Goal: Task Accomplishment & Management: Manage account settings

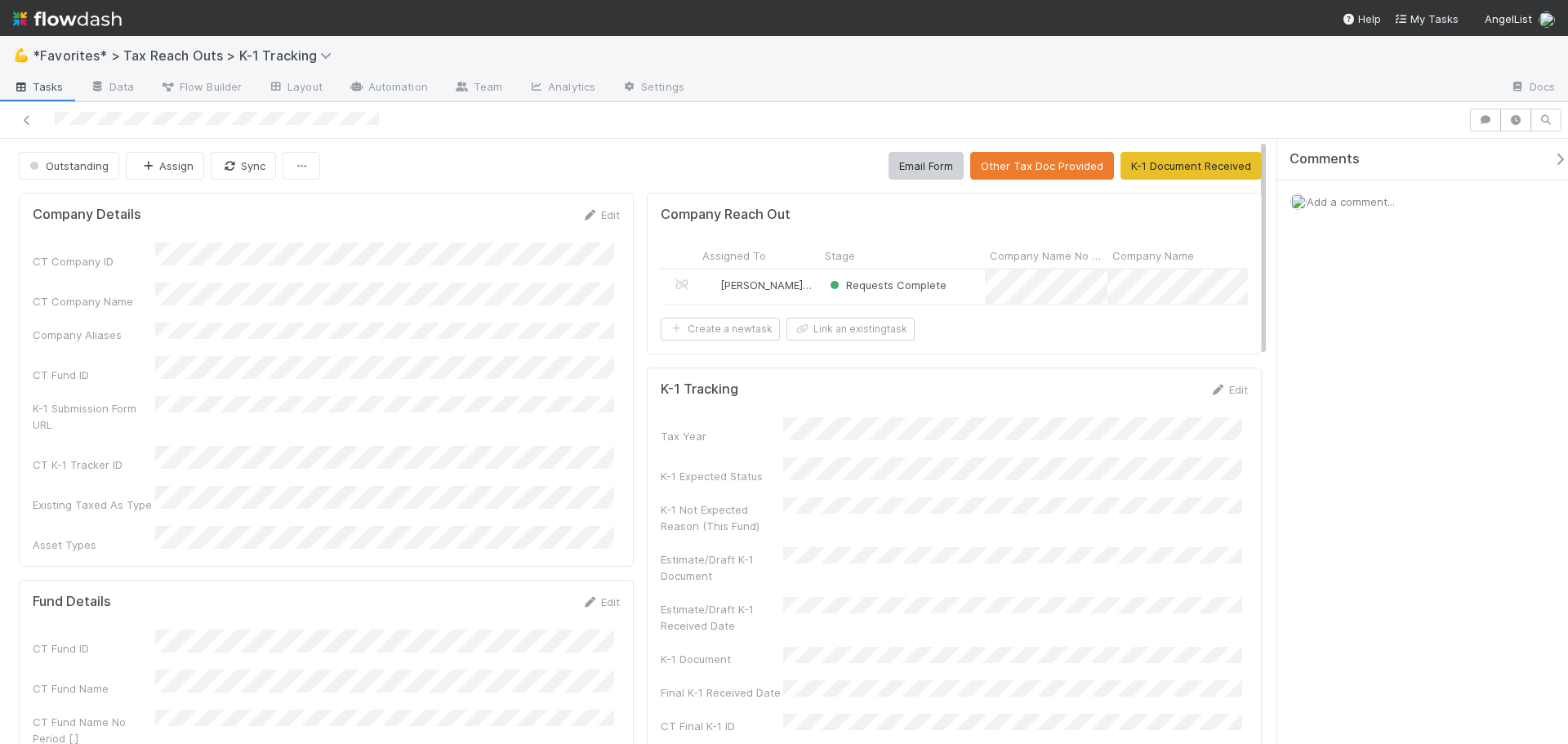
click at [961, 287] on div "Requests Complete" at bounding box center [902, 286] width 165 height 34
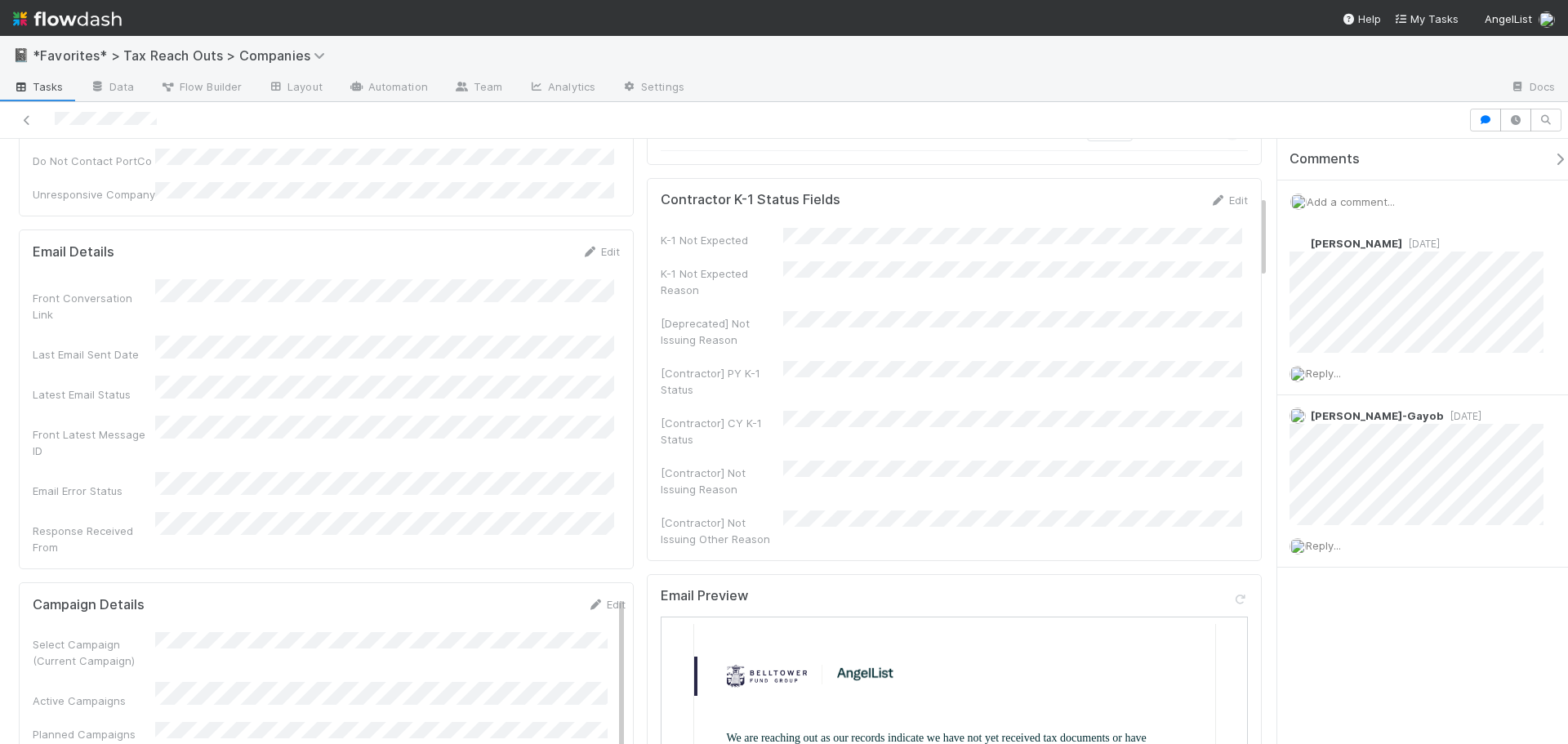
scroll to position [408, 0]
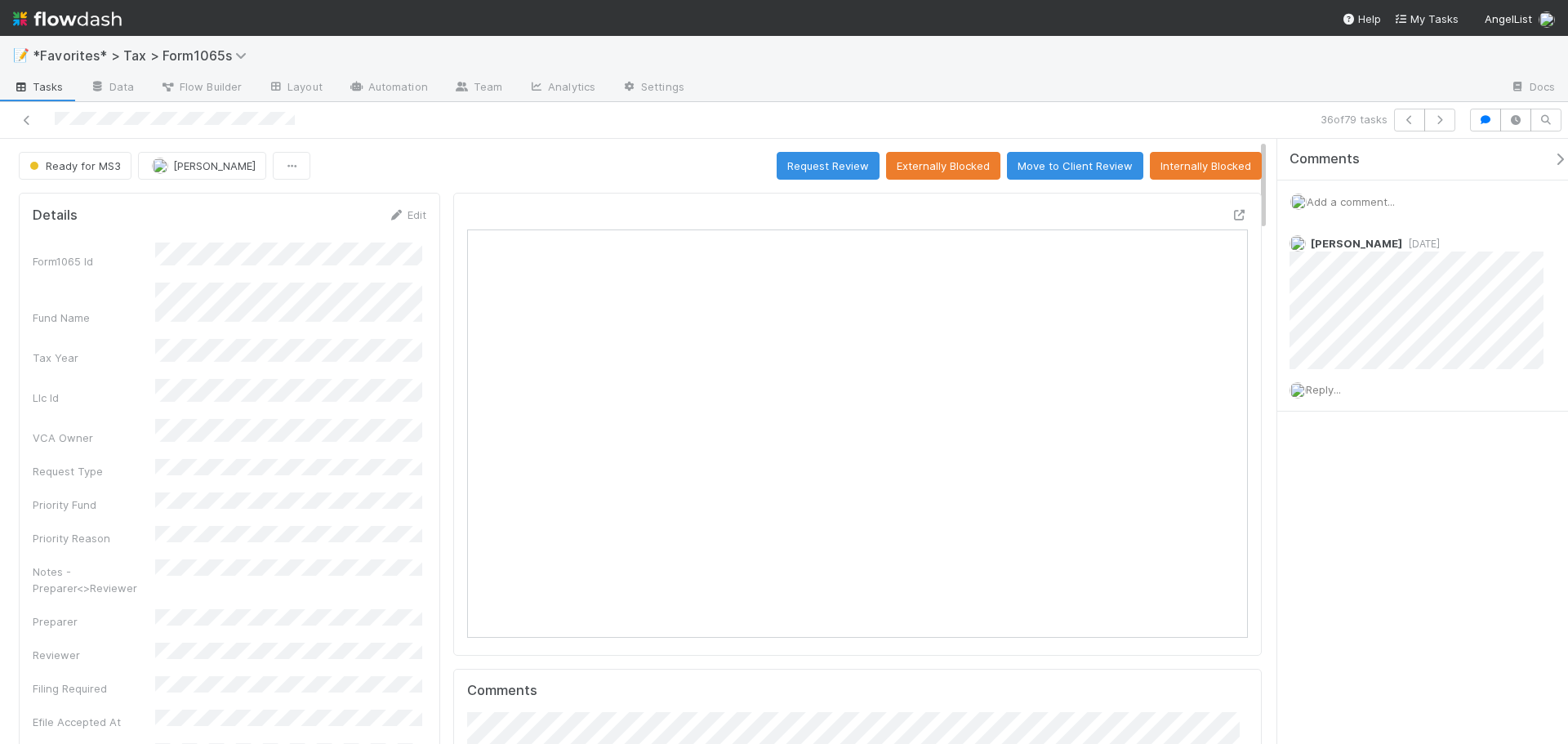
scroll to position [319, 761]
click at [1224, 204] on div "Open in New Tab" at bounding box center [858, 424] width 809 height 463
click at [1232, 217] on icon at bounding box center [1240, 215] width 16 height 11
click at [99, 23] on img at bounding box center [68, 18] width 108 height 28
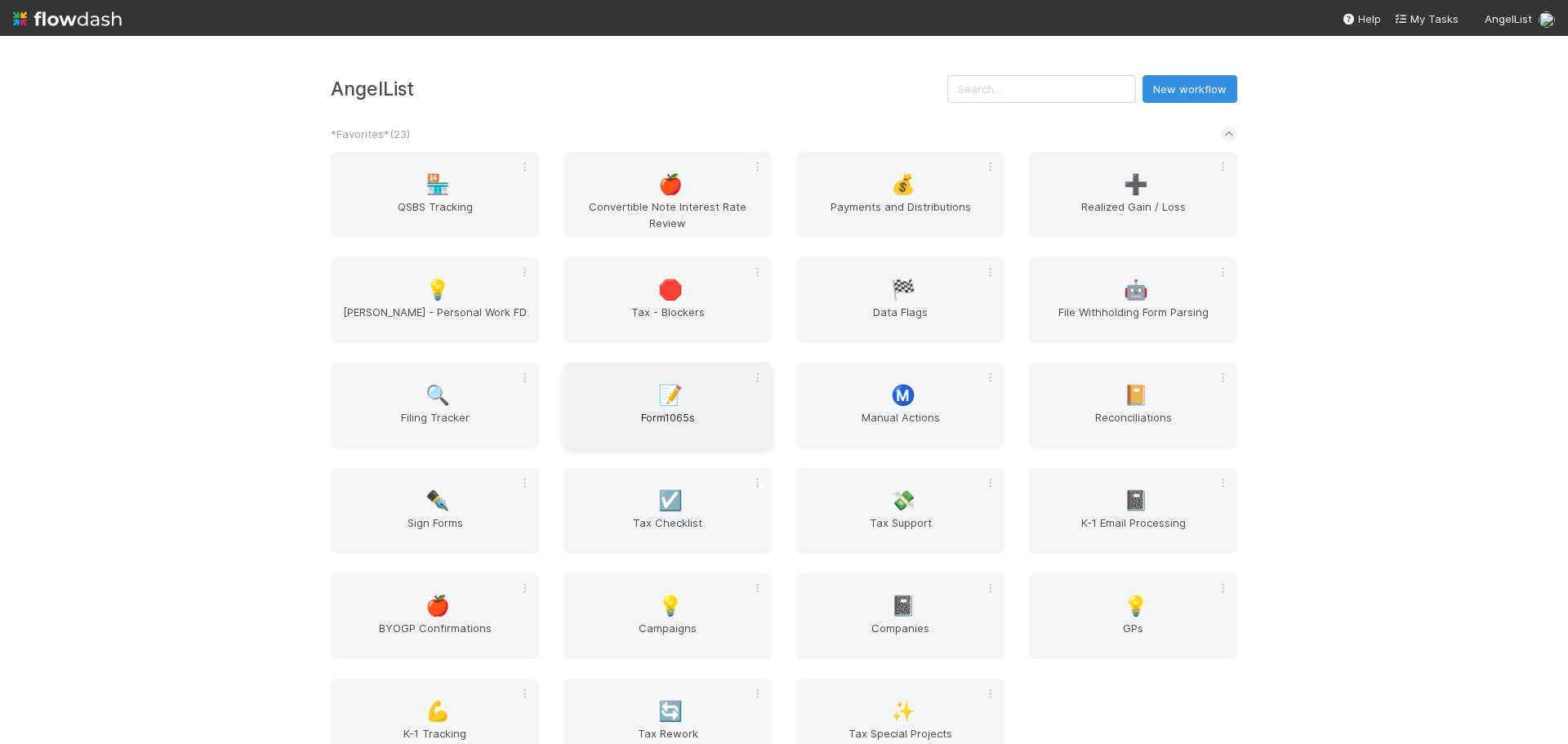
click at [666, 416] on span "Form1065s" at bounding box center [668, 426] width 196 height 33
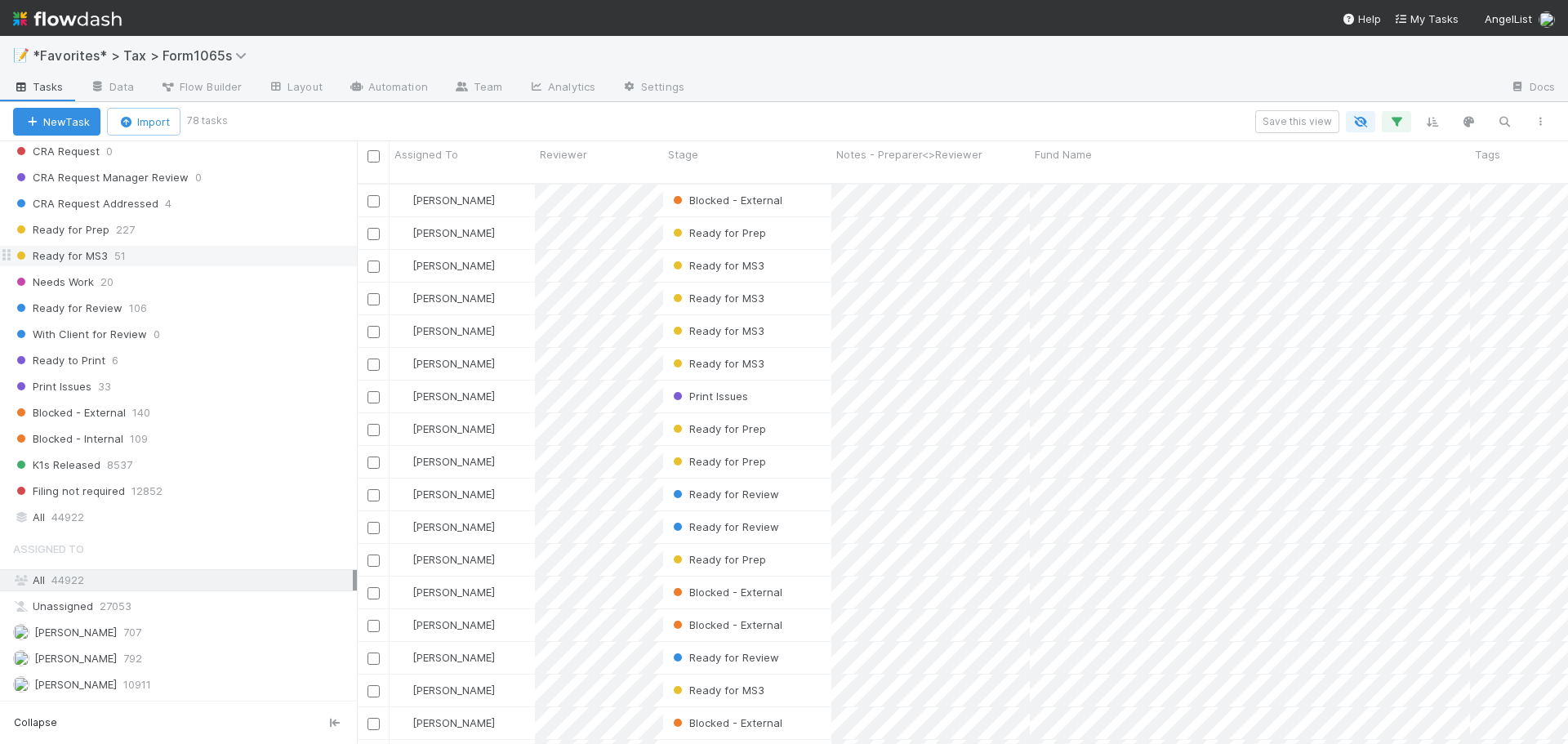
scroll to position [1198, 0]
click at [168, 261] on div "Ready for MS3 51" at bounding box center [185, 259] width 344 height 20
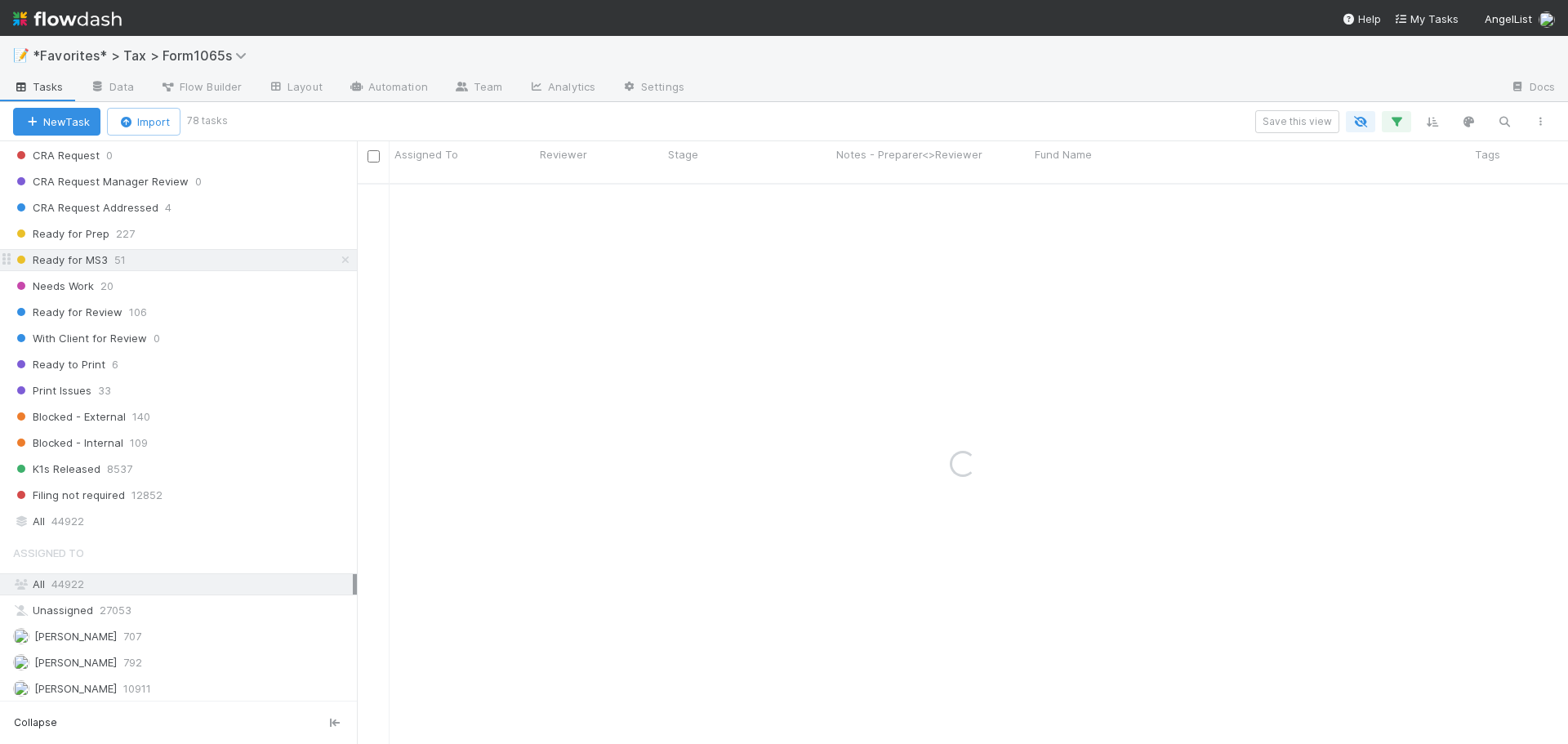
click at [169, 259] on div "Ready for MS3 51" at bounding box center [185, 259] width 344 height 20
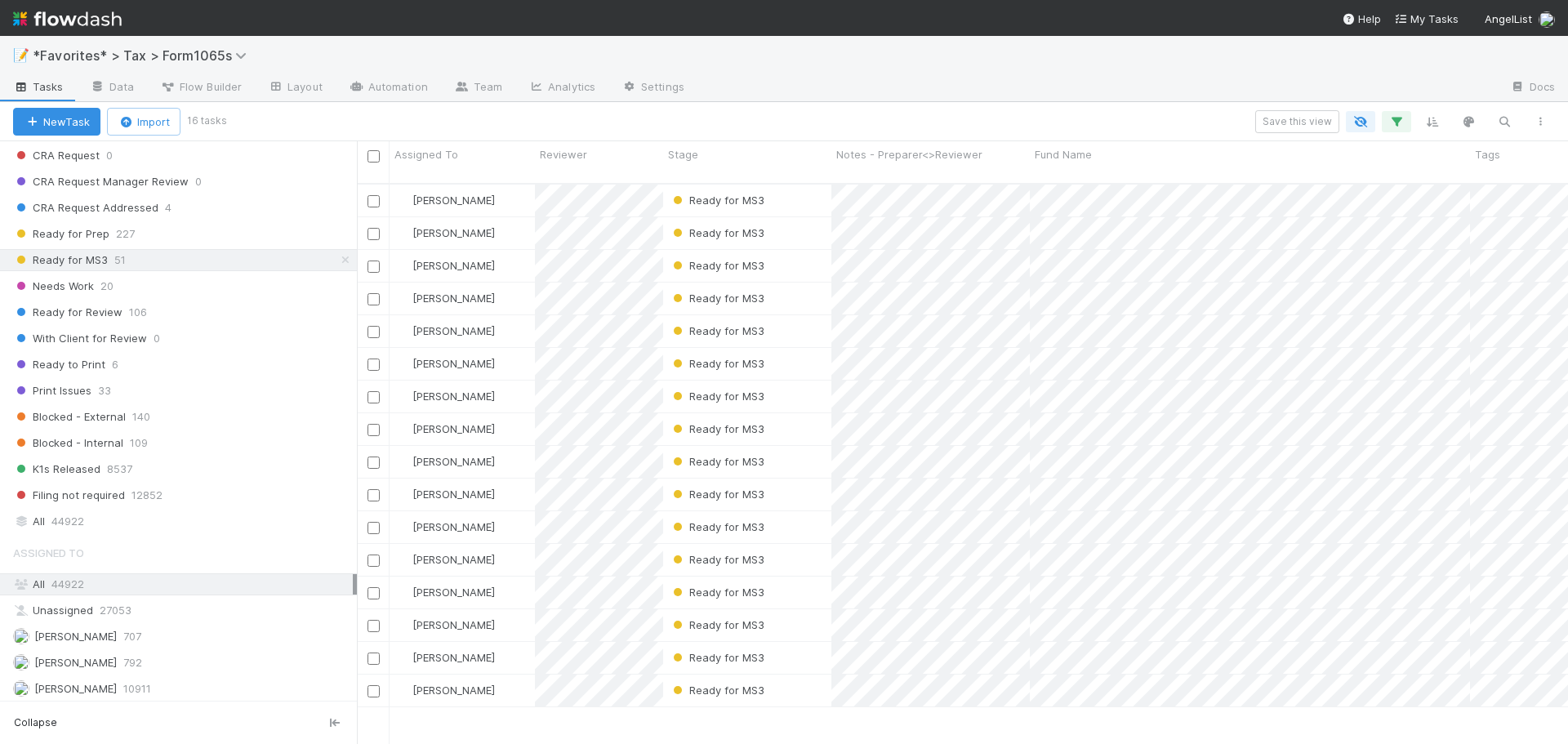
scroll to position [562, 1199]
click at [965, 78] on div at bounding box center [1098, 88] width 799 height 26
click at [230, 310] on div "Ready for Review 106" at bounding box center [185, 312] width 344 height 20
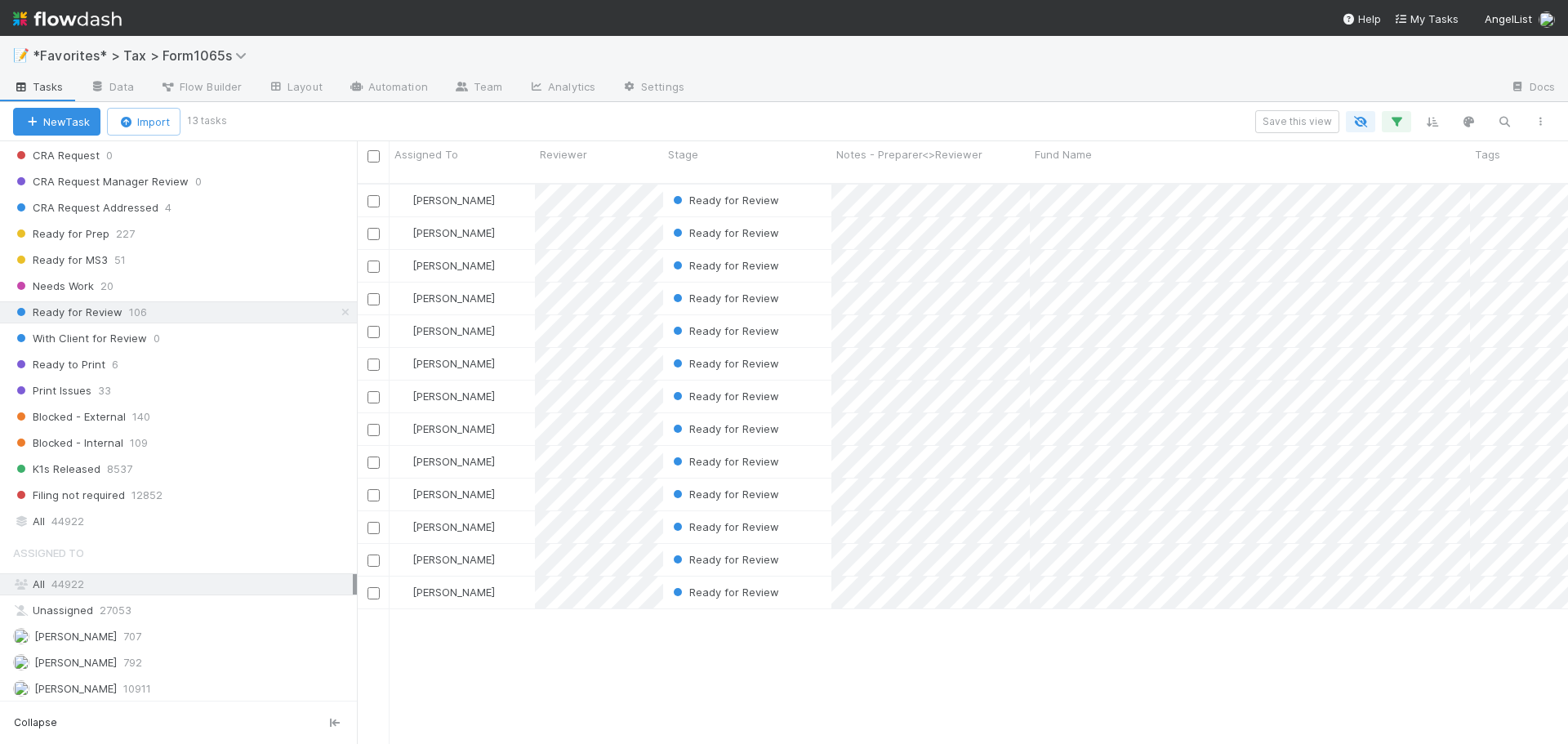
scroll to position [562, 1199]
click at [962, 51] on div "📝 *Favorites* > Tax > Form1065s" at bounding box center [784, 55] width 1568 height 40
click at [948, 104] on div "New Task Import 13 tasks Save this view" at bounding box center [784, 121] width 1568 height 40
click at [857, 97] on div at bounding box center [1098, 88] width 799 height 26
click at [830, 81] on div at bounding box center [1098, 88] width 799 height 26
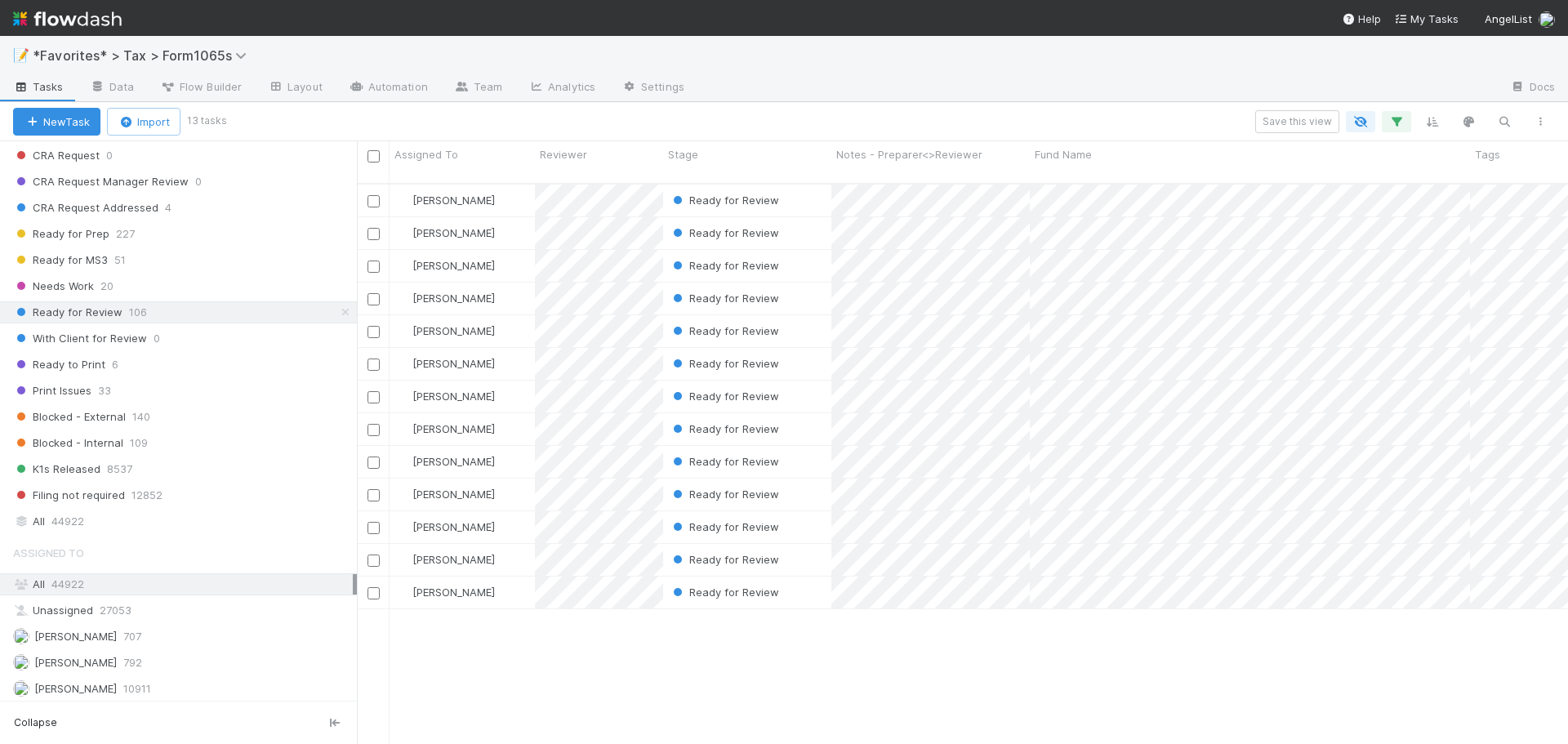
click at [830, 80] on div at bounding box center [1098, 88] width 799 height 26
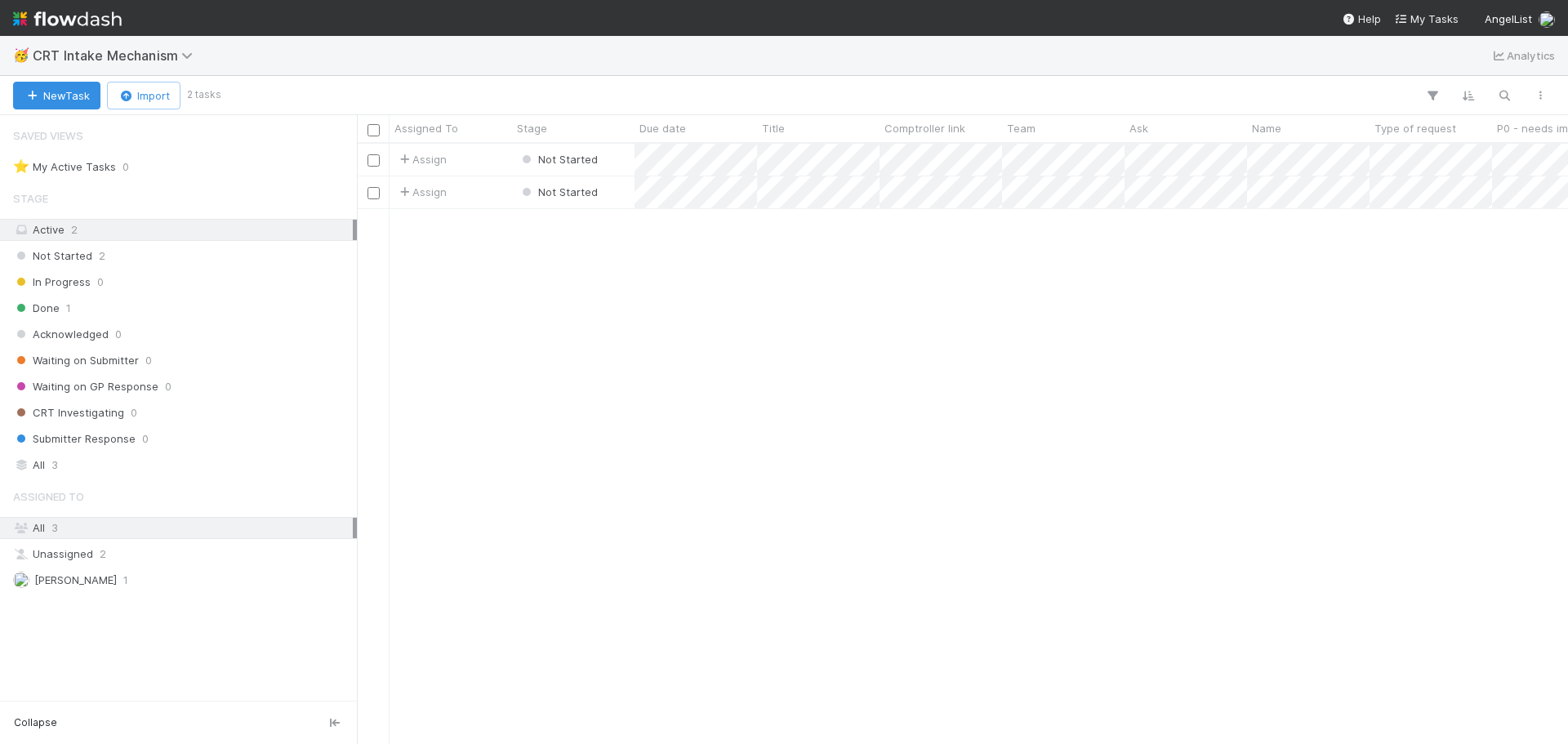
scroll to position [588, 1199]
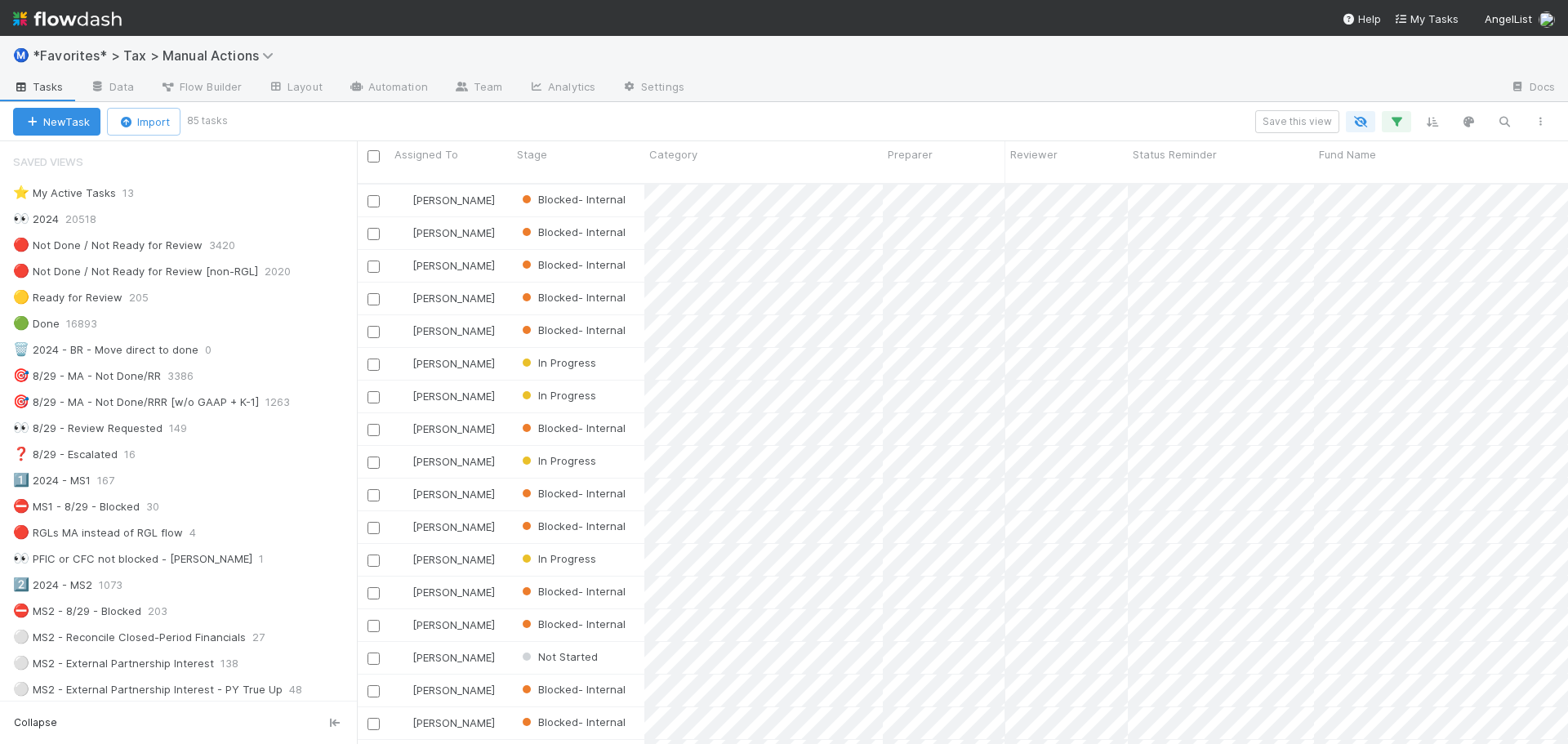
scroll to position [1388, 0]
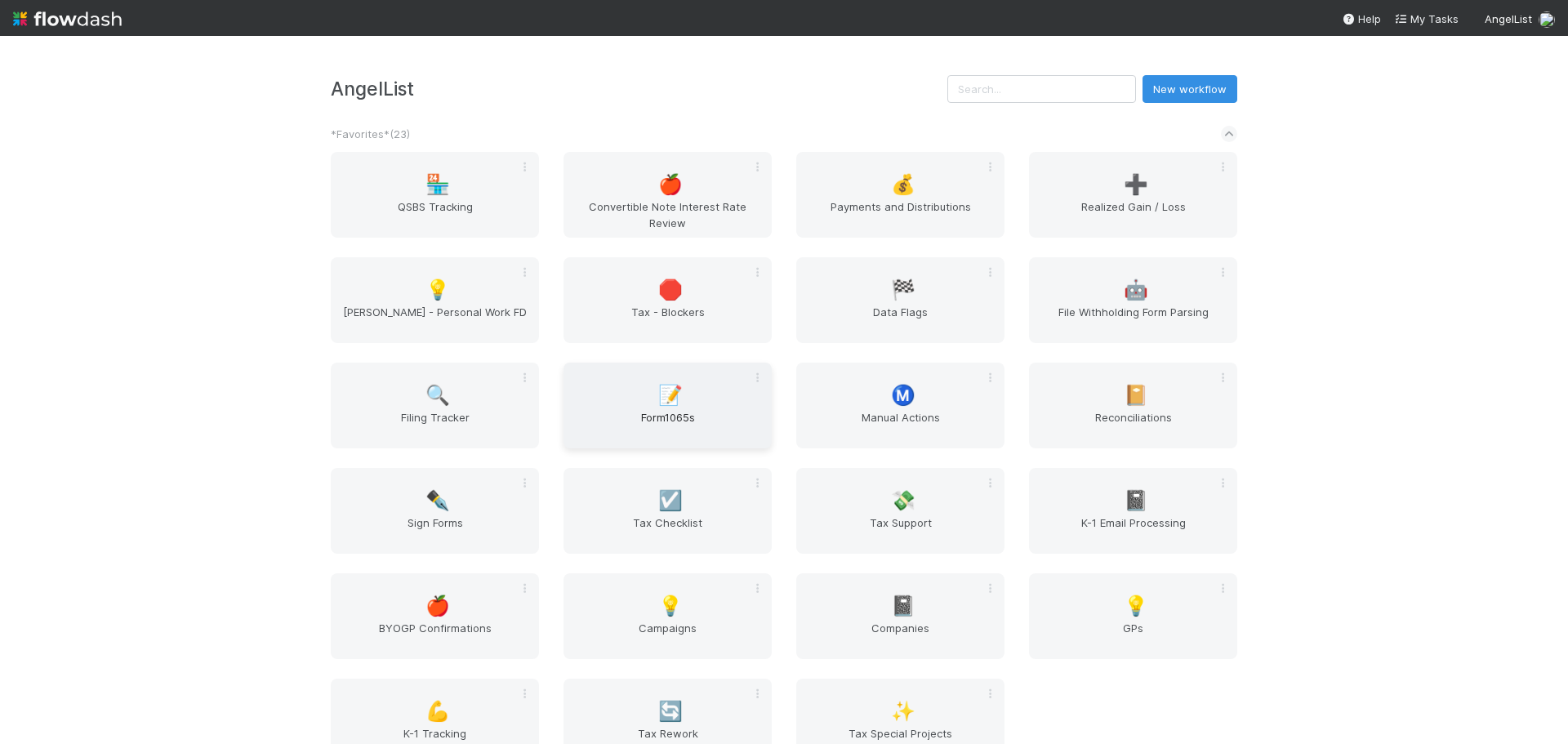
click at [625, 411] on span "Form1065s" at bounding box center [668, 426] width 196 height 33
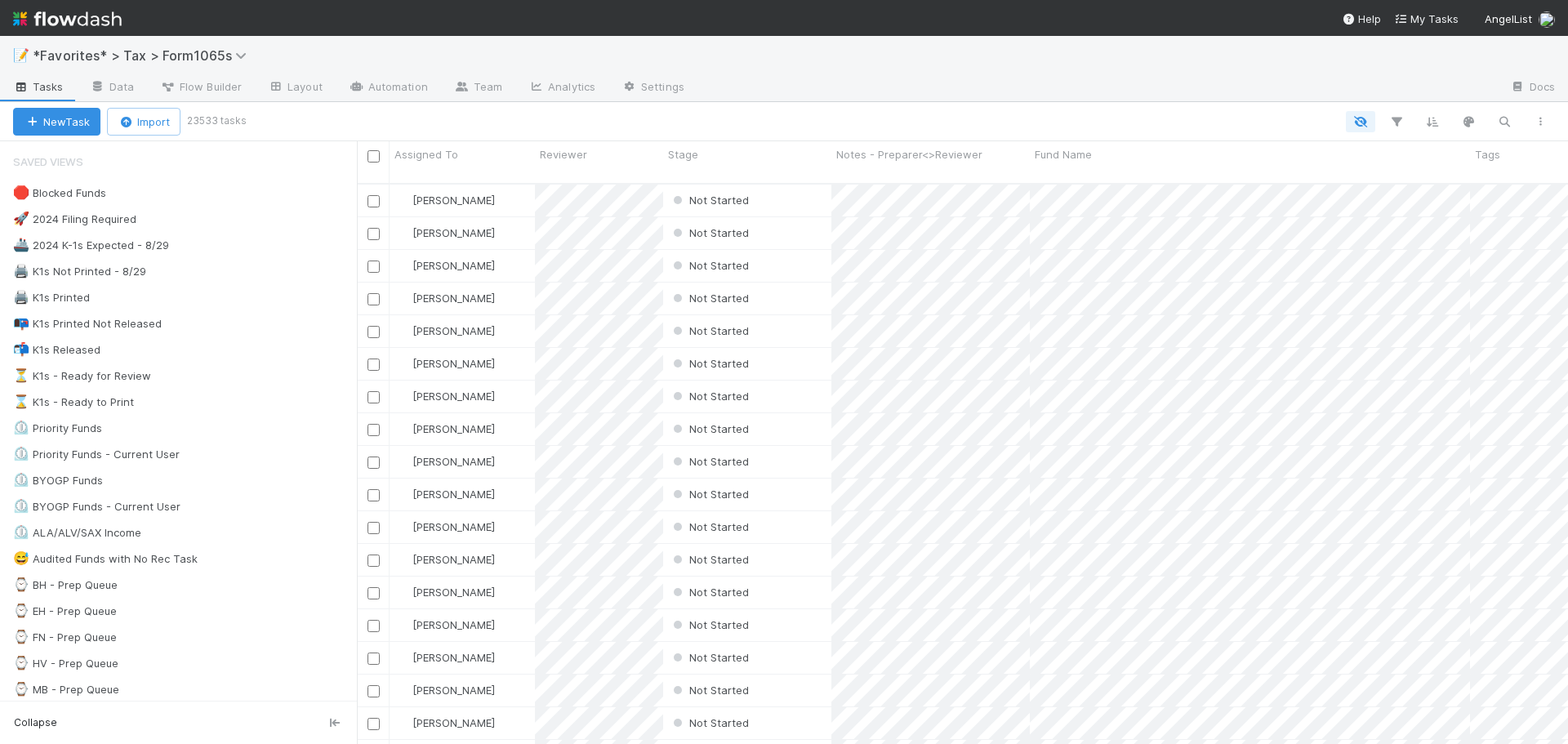
scroll to position [562, 1199]
click at [1074, 92] on div at bounding box center [1098, 88] width 799 height 26
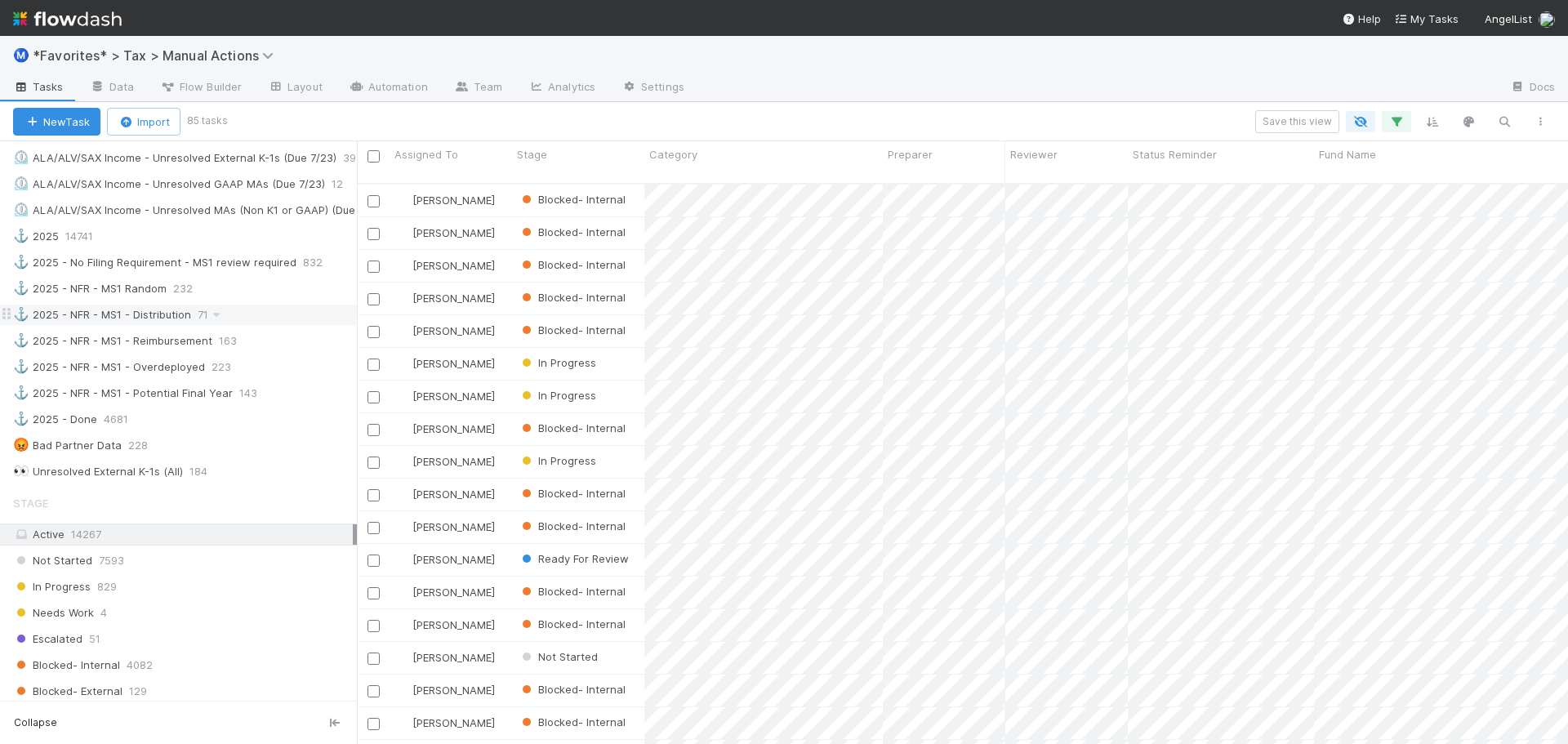
scroll to position [1096, 0]
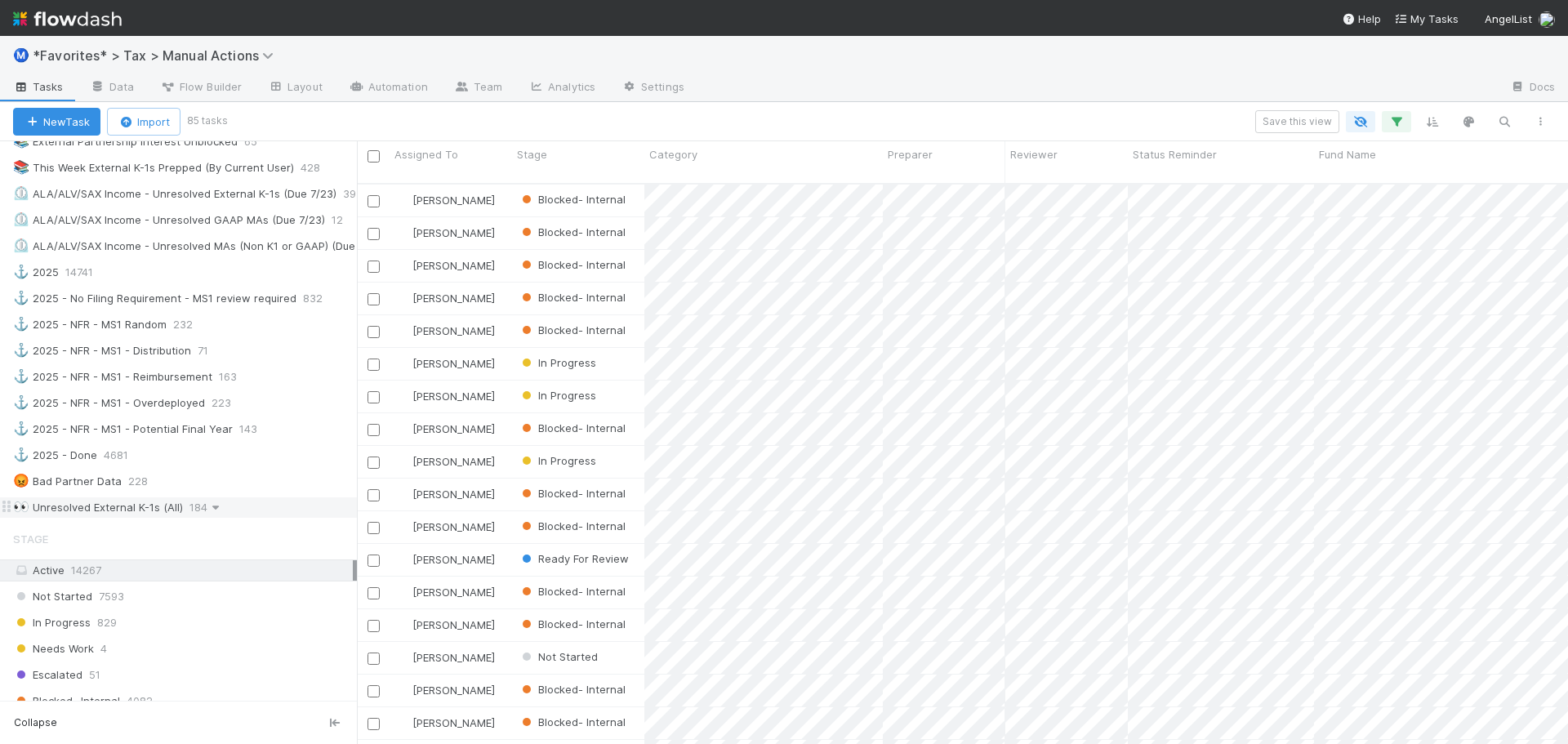
click at [209, 507] on icon at bounding box center [215, 507] width 16 height 11
click at [274, 505] on div "View Settings Default for everyone Rename this view Delete this view" at bounding box center [784, 372] width 1568 height 744
click at [274, 510] on div "👀 Unresolved External K-1s (All) 184" at bounding box center [185, 507] width 344 height 20
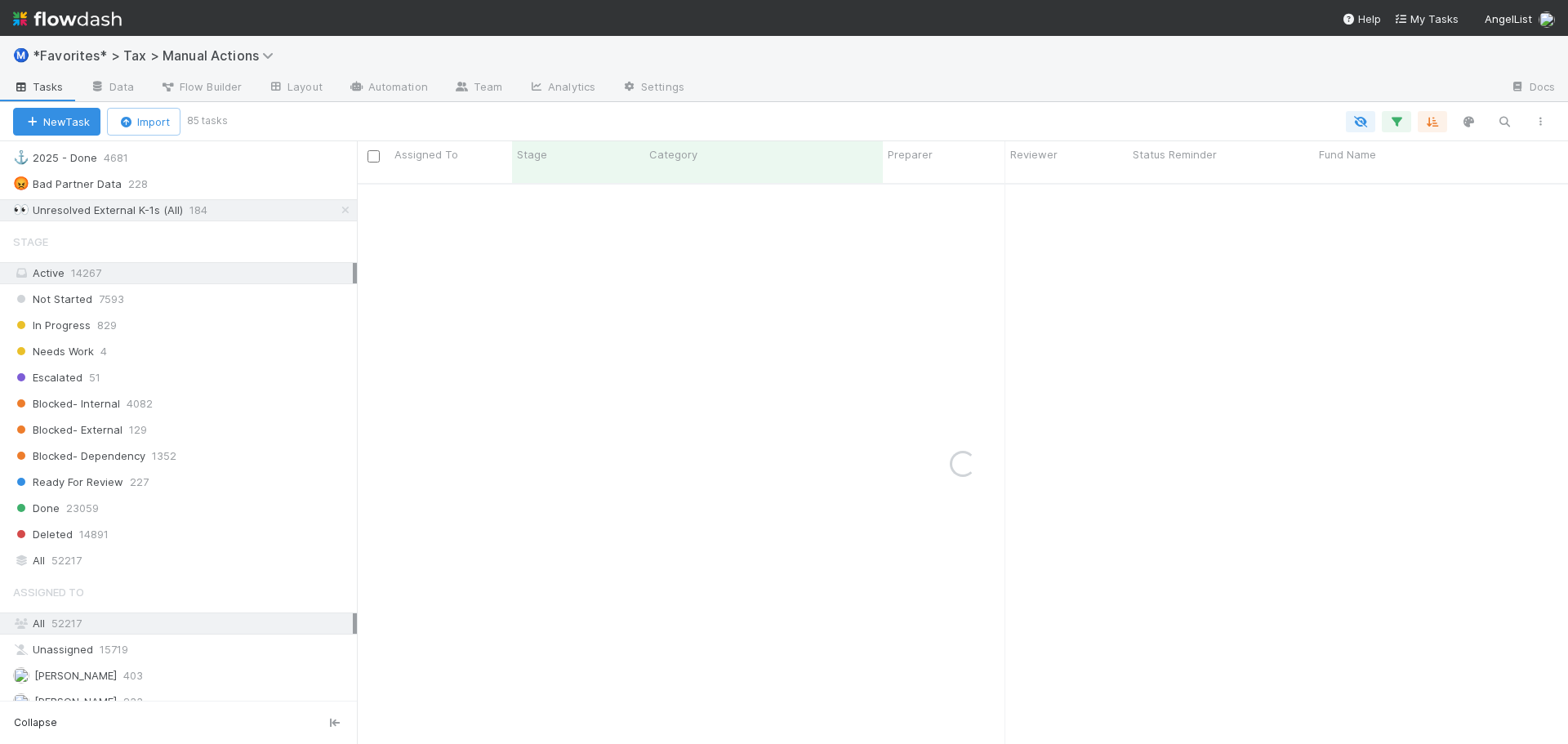
scroll to position [1423, 0]
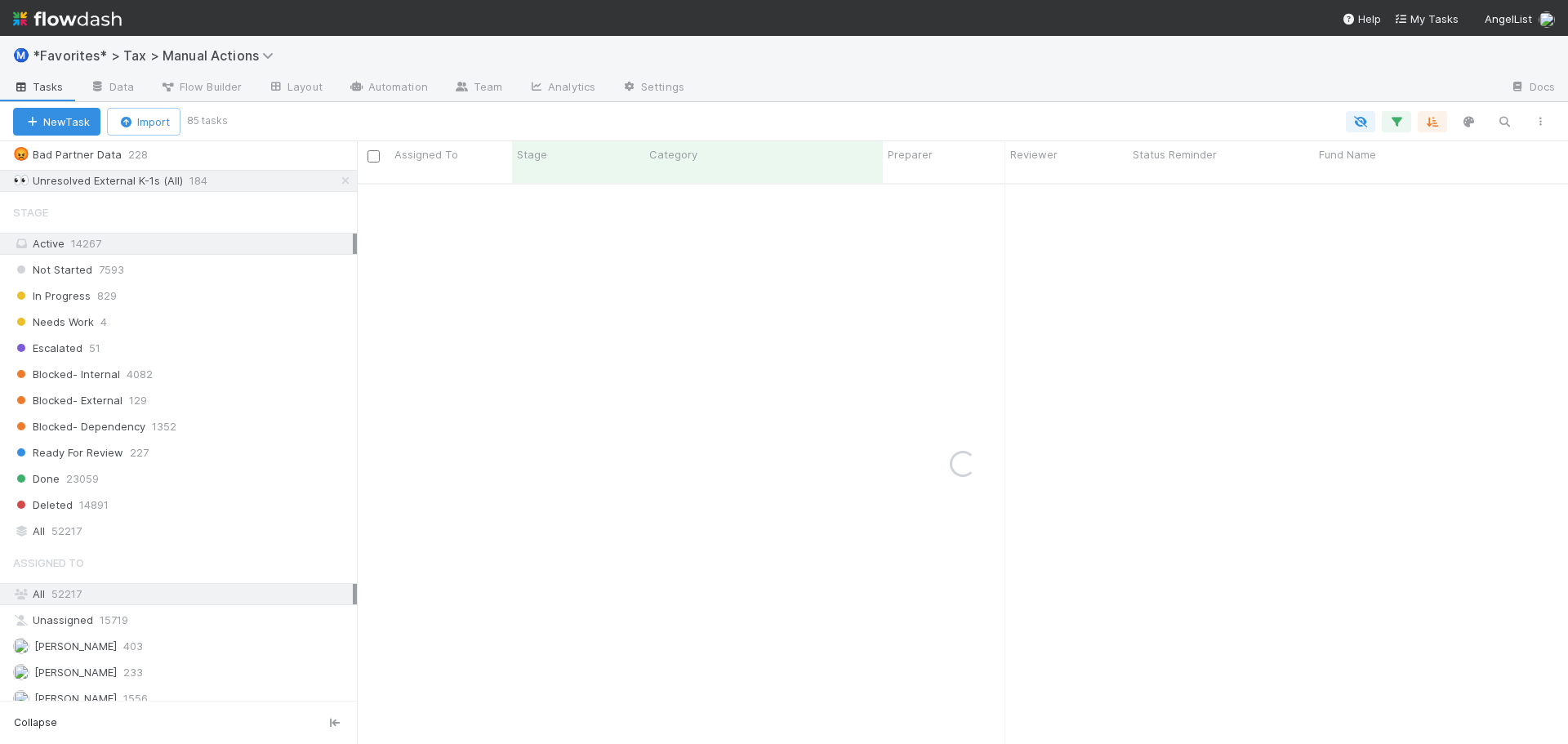
click at [178, 452] on div "Ready For Review 227" at bounding box center [185, 452] width 344 height 20
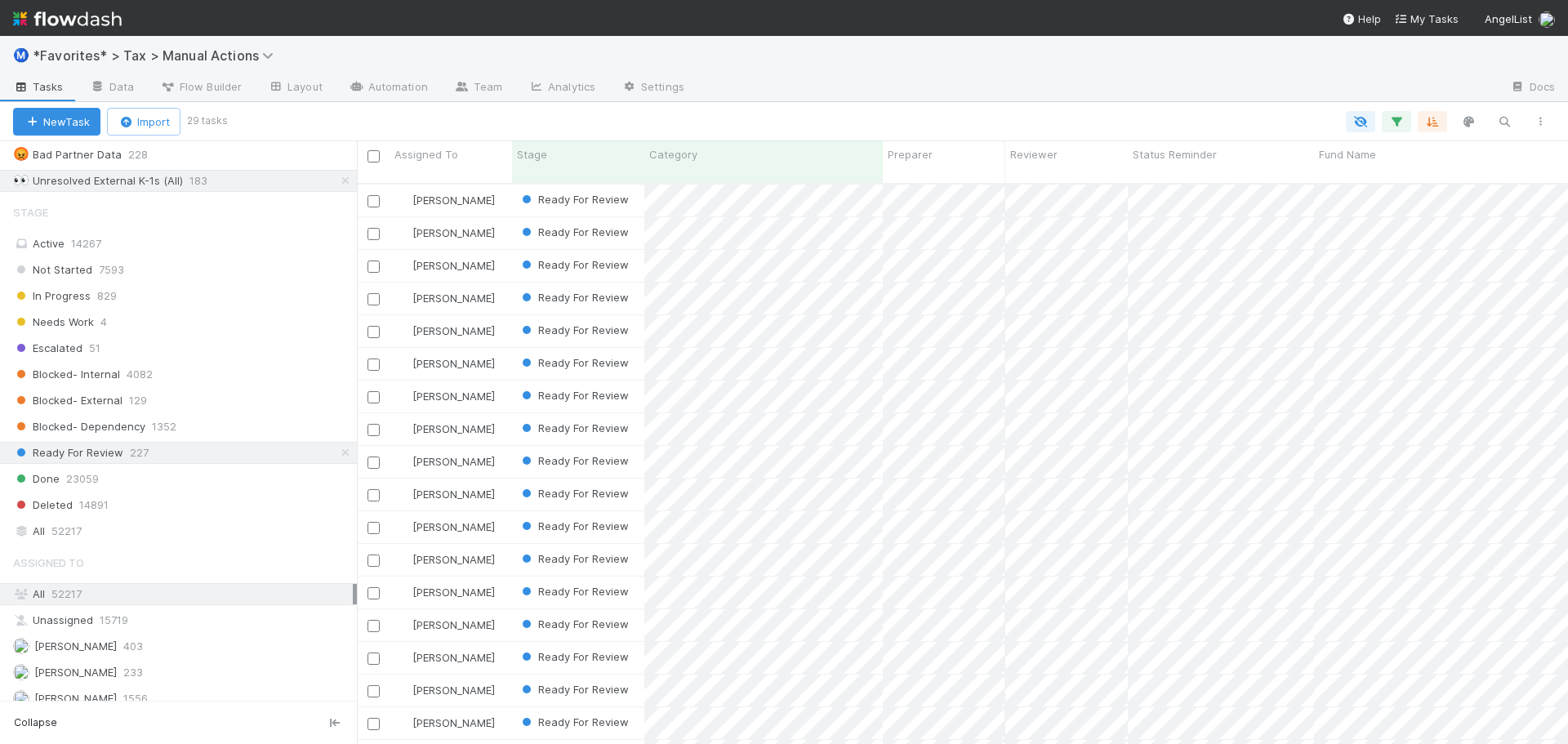
click at [1024, 112] on div at bounding box center [891, 122] width 1334 height 21
click at [1357, 158] on span "Fund Name" at bounding box center [1347, 154] width 57 height 16
drag, startPoint x: 1214, startPoint y: 120, endPoint x: 1222, endPoint y: 121, distance: 8.1
click at [1213, 119] on div "Sort A → Z Sort Z → A Hide Edit field Delete field Synced 11 hours ago Sync" at bounding box center [784, 372] width 1568 height 744
click at [1432, 123] on icon "button" at bounding box center [1432, 121] width 16 height 15
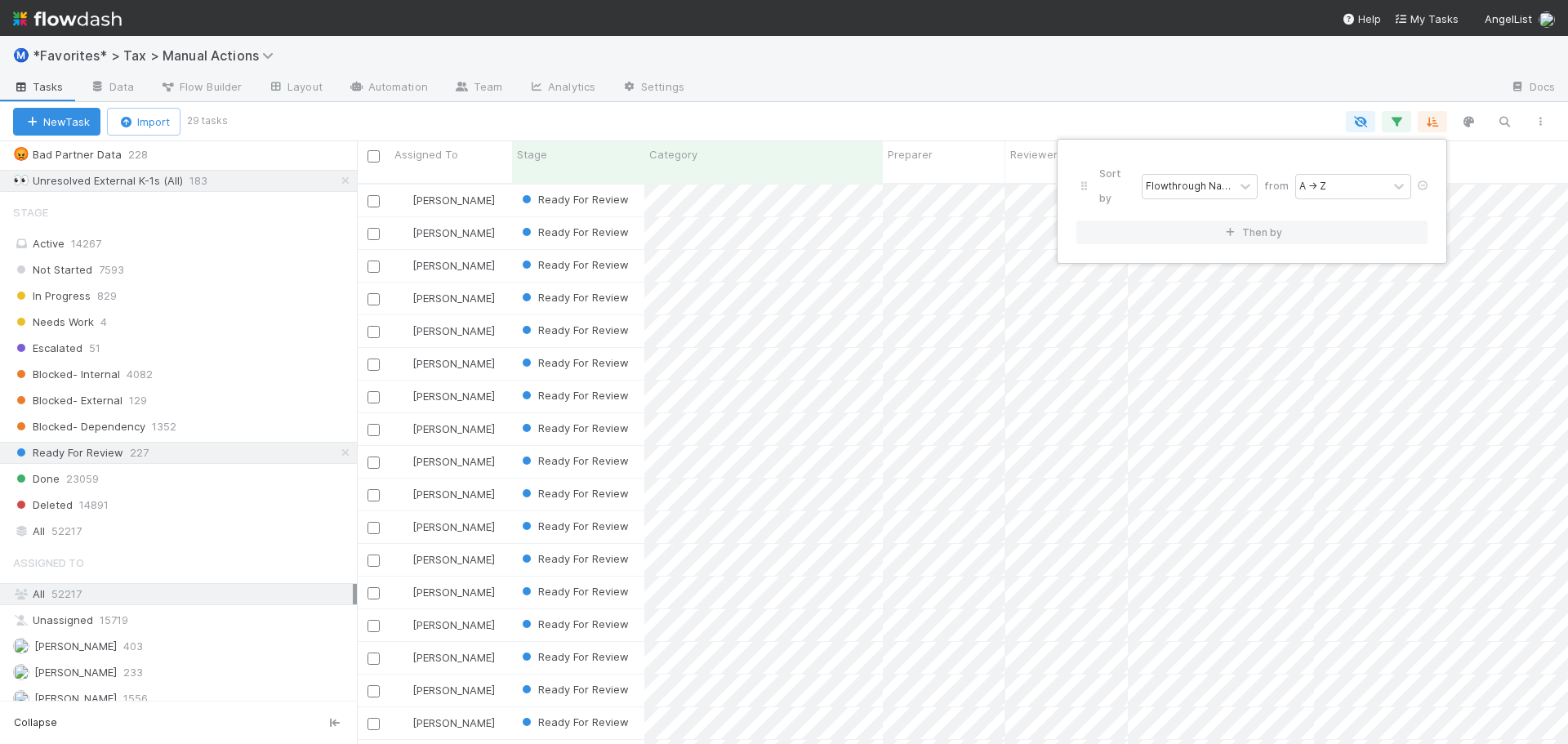
click at [1290, 72] on div "Sort by Flowthrough Name from A → Z Then by" at bounding box center [784, 372] width 1568 height 744
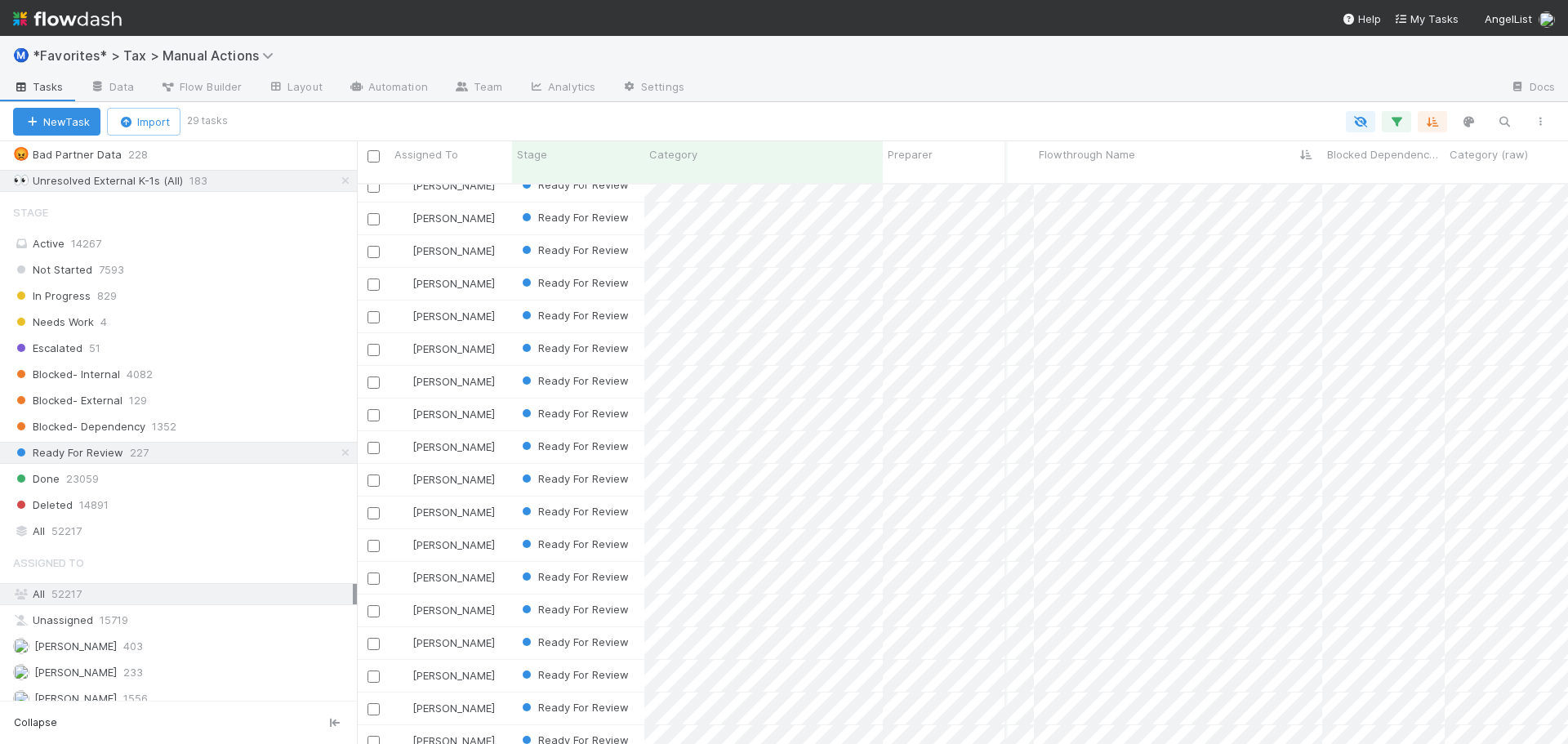
drag, startPoint x: 212, startPoint y: 240, endPoint x: 218, endPoint y: 229, distance: 12.5
click at [218, 229] on div "Stage Active 14267 Not Started 7593 In Progress 829 Needs Work 4 Escalated 51 B…" at bounding box center [178, 370] width 357 height 346
click at [218, 238] on div "Active 14267" at bounding box center [183, 243] width 340 height 20
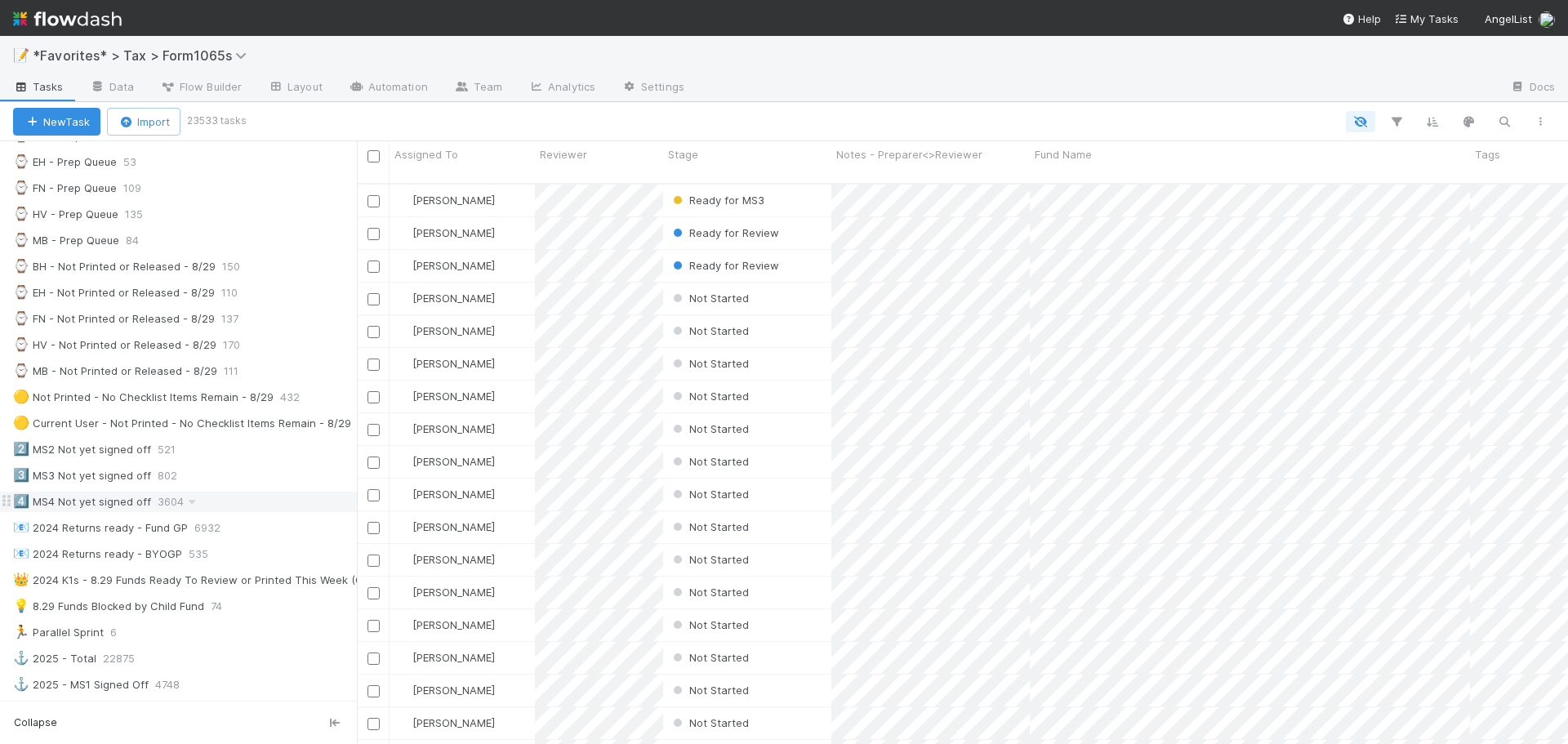
scroll to position [164, 0]
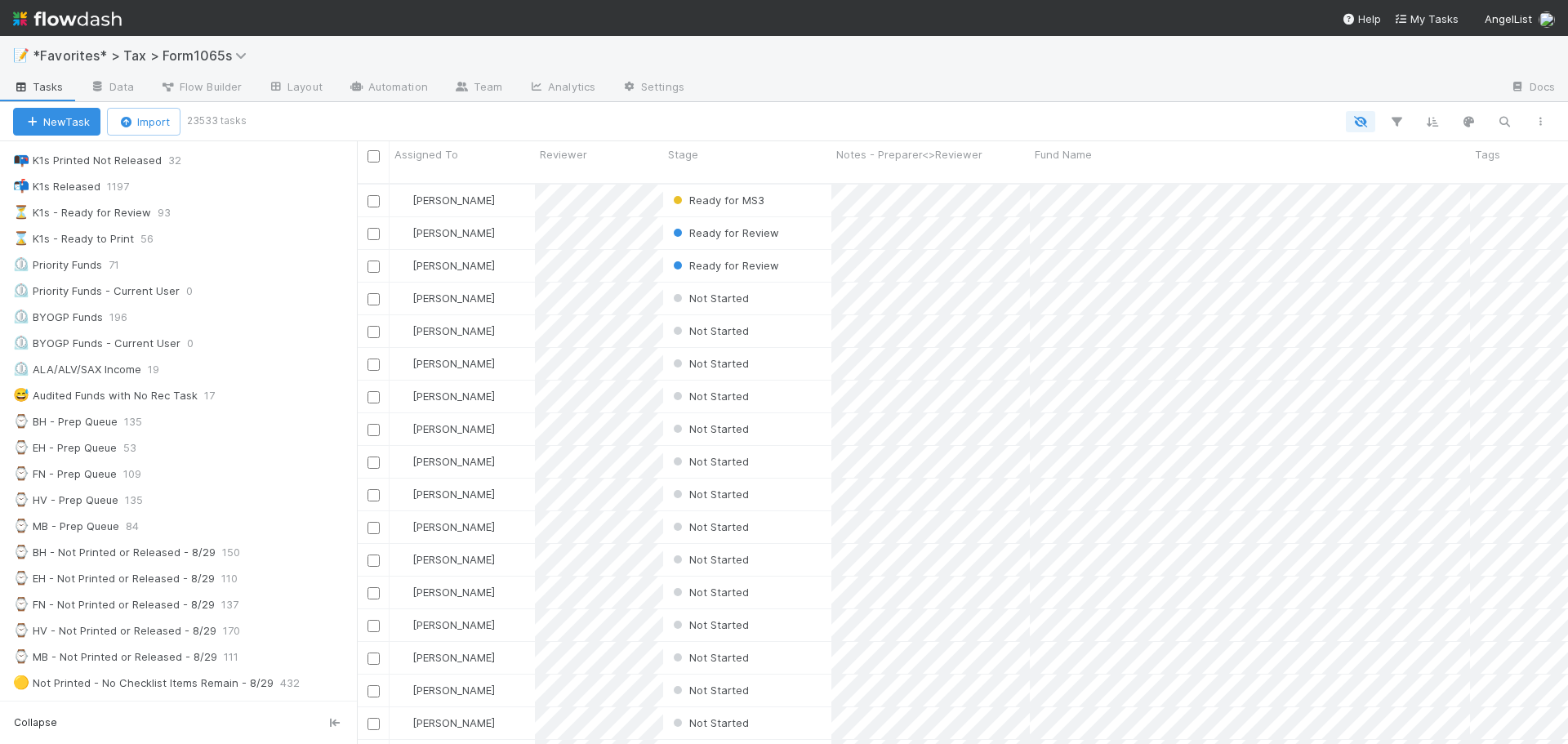
click at [93, 0] on link at bounding box center [68, 18] width 108 height 37
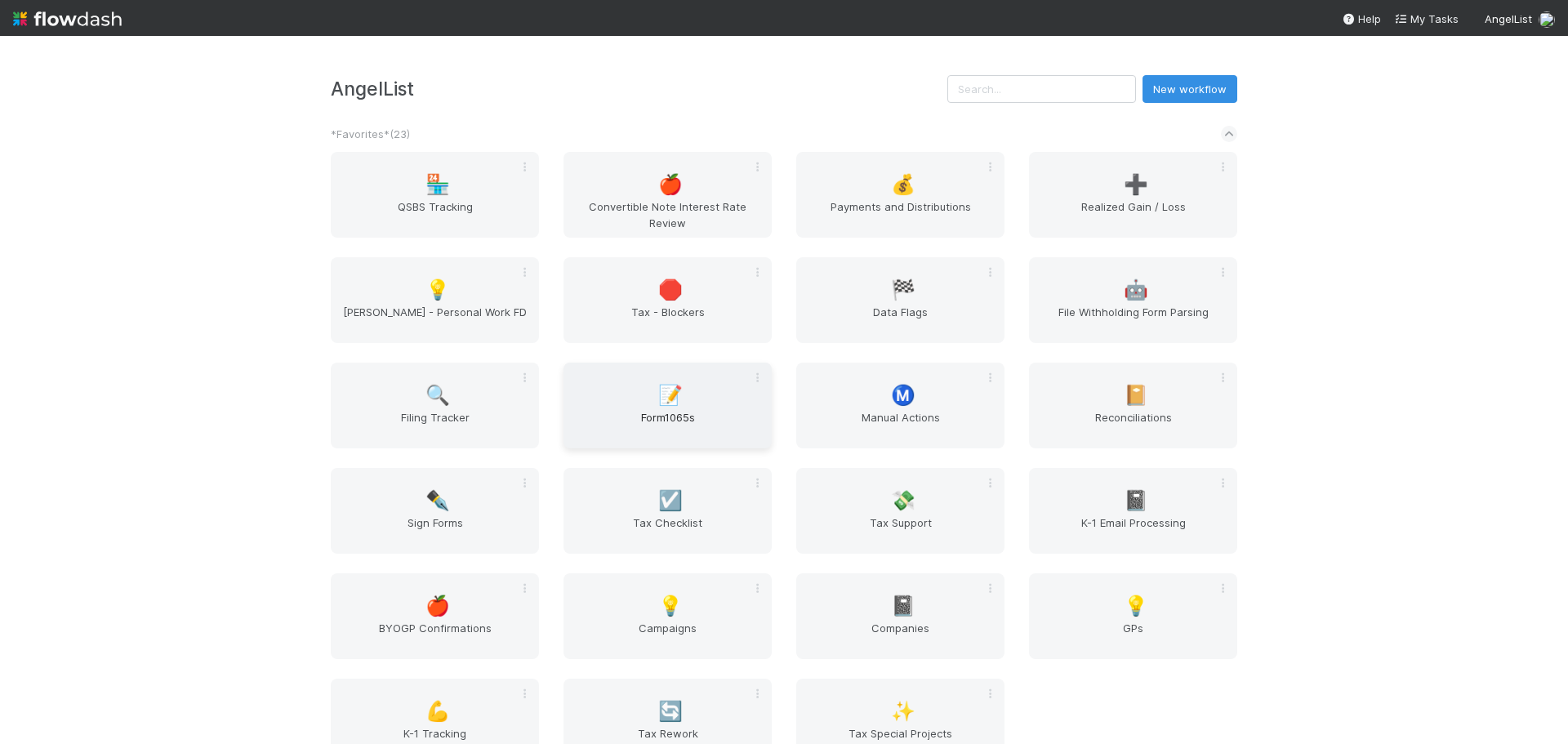
click at [699, 393] on div "📝 Form1065s" at bounding box center [667, 405] width 208 height 86
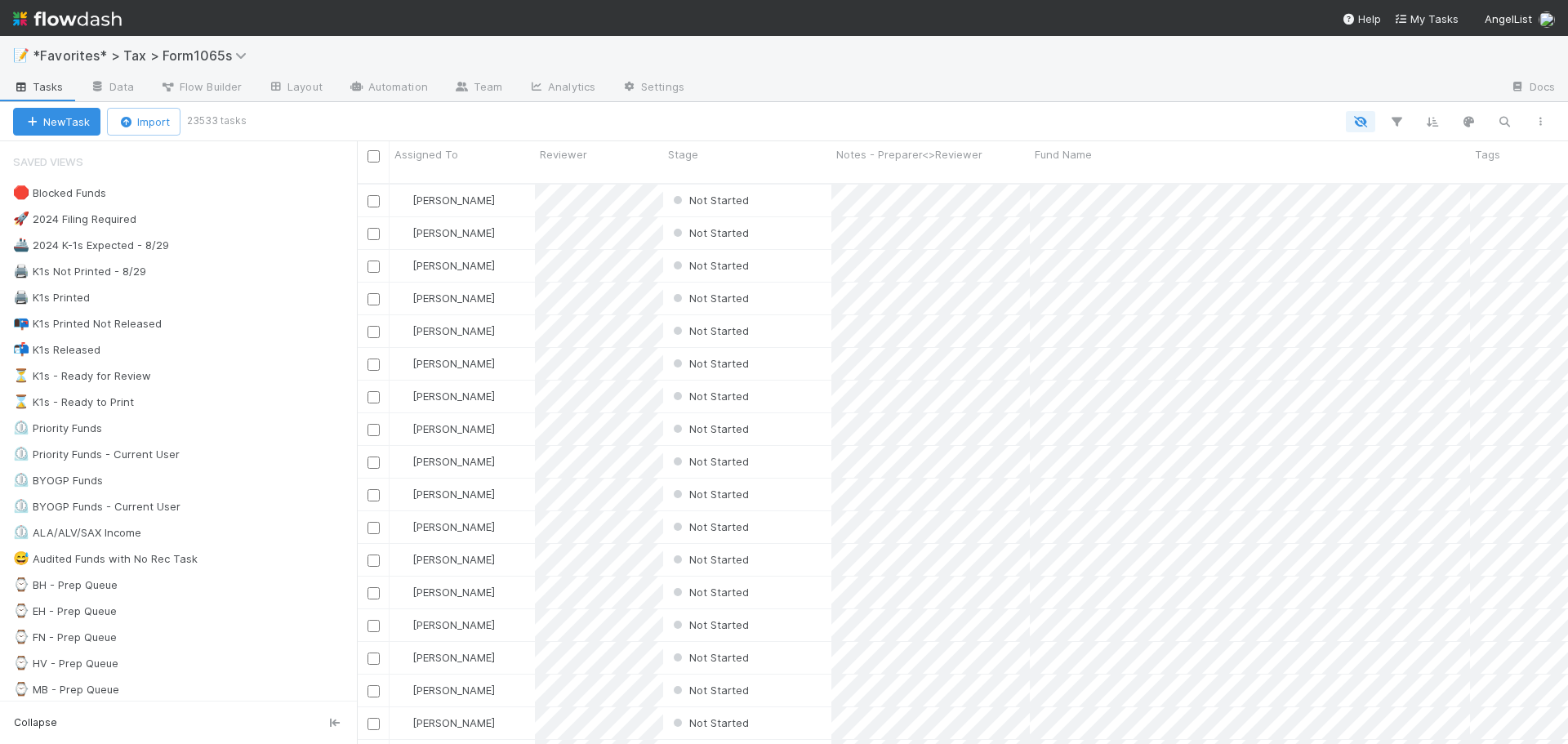
scroll to position [562, 1199]
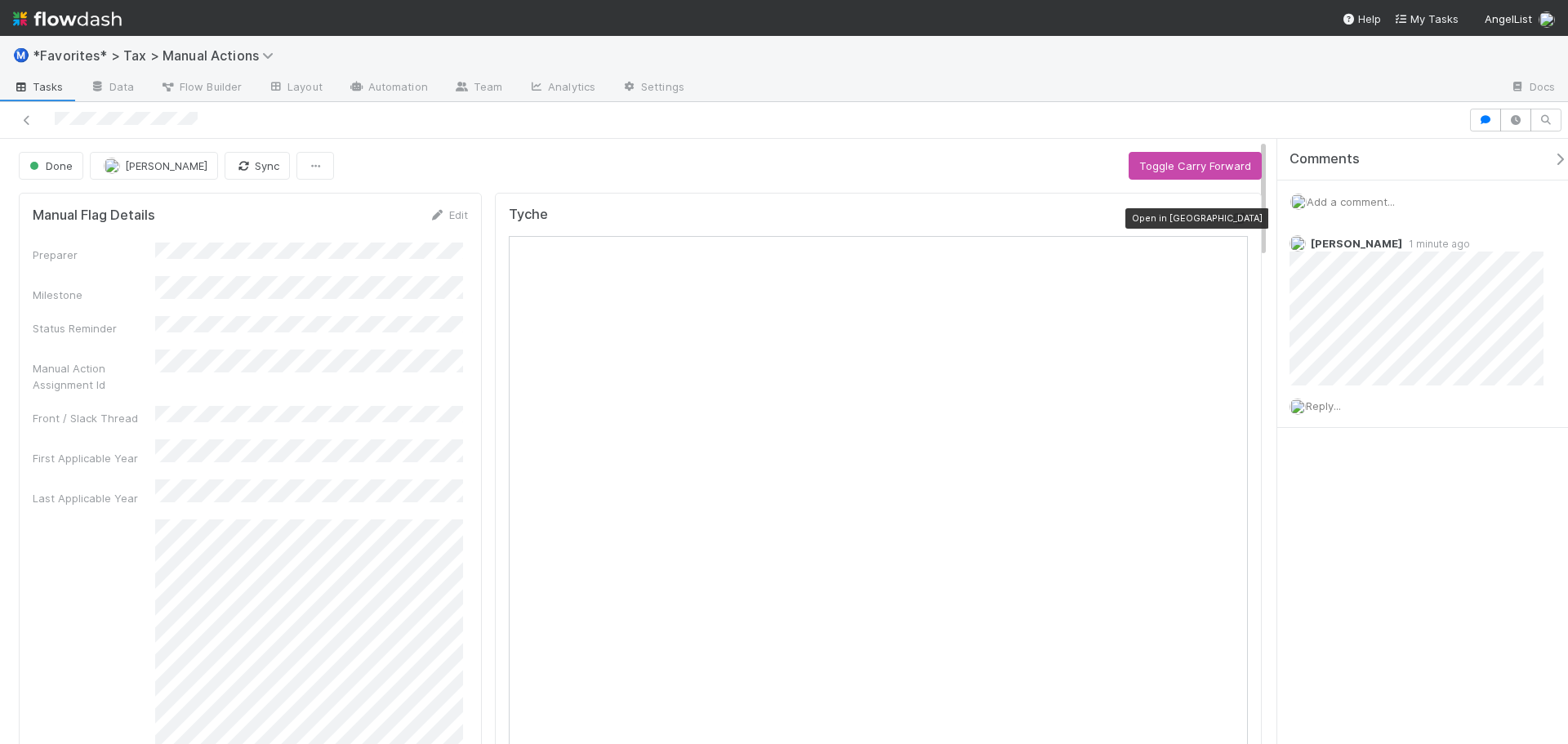
click at [1232, 220] on icon at bounding box center [1240, 218] width 16 height 11
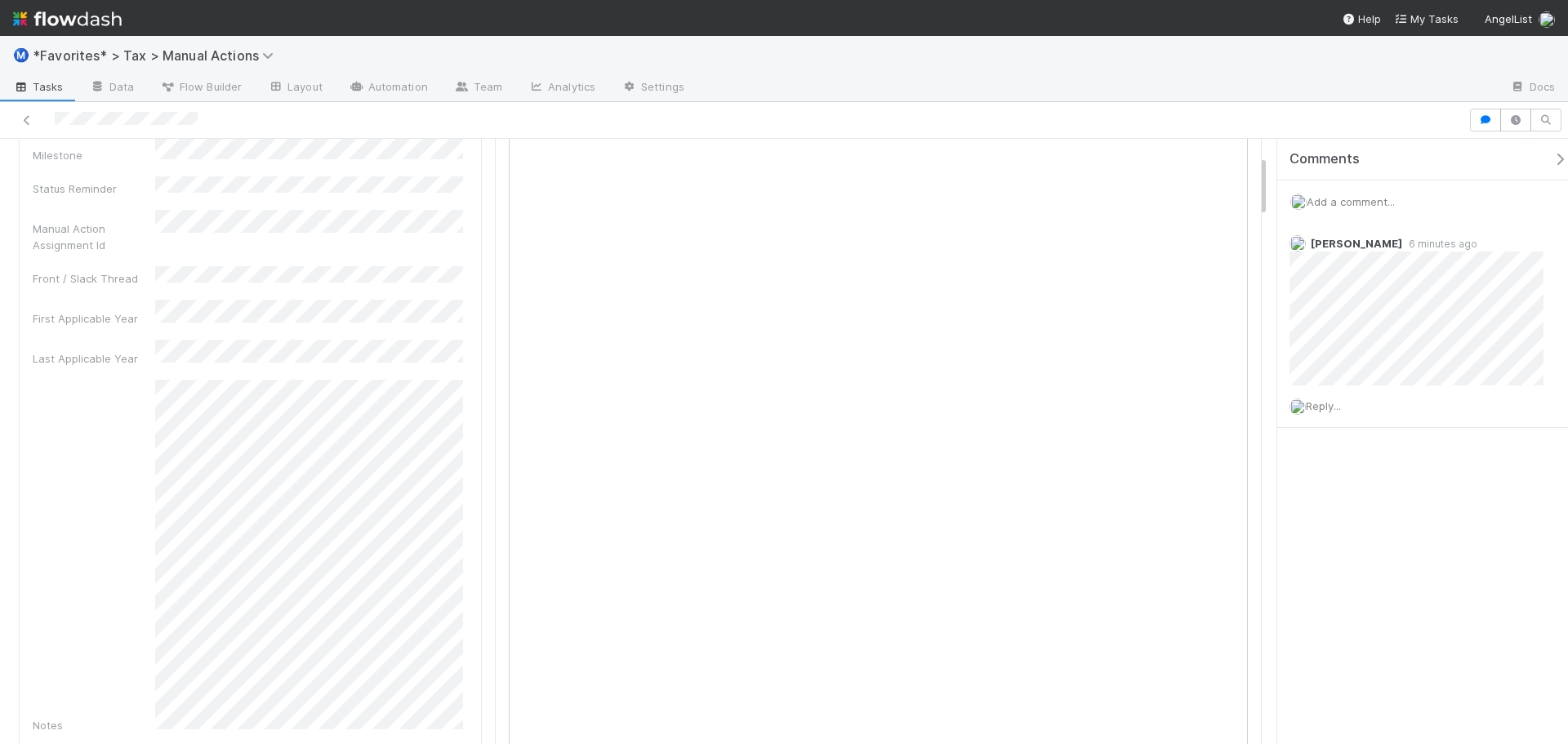
scroll to position [164, 0]
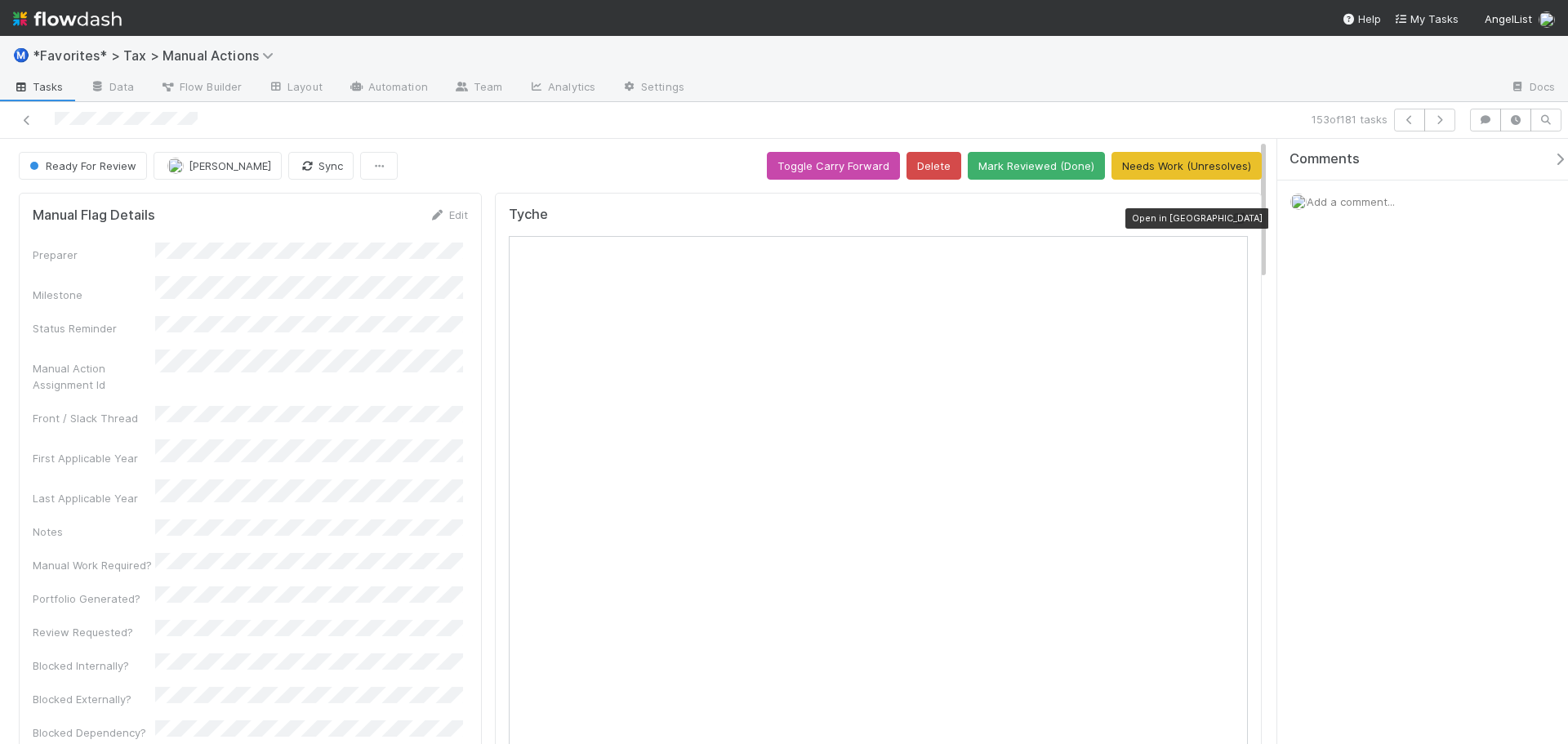
click at [1235, 223] on icon at bounding box center [1240, 218] width 16 height 11
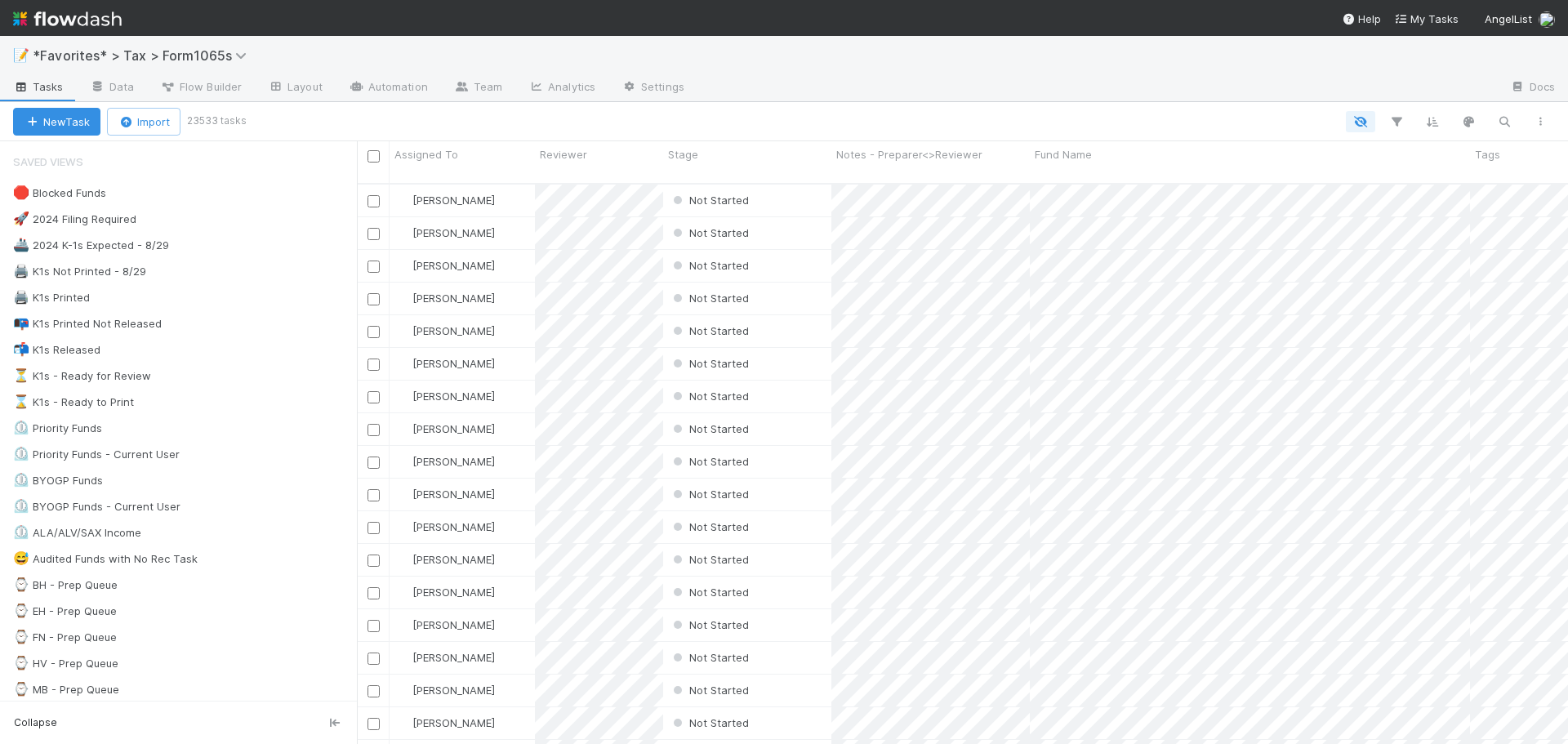
scroll to position [562, 1199]
click at [923, 69] on div "📝 *Favorites* > Tax > Form1065s" at bounding box center [784, 55] width 1568 height 40
click at [844, 83] on div at bounding box center [1098, 88] width 799 height 26
click at [818, 104] on div "New Task Import 23533 tasks" at bounding box center [784, 121] width 1568 height 40
click at [920, 68] on div "📝 *Favorites* > Tax > Form1065s" at bounding box center [784, 55] width 1568 height 40
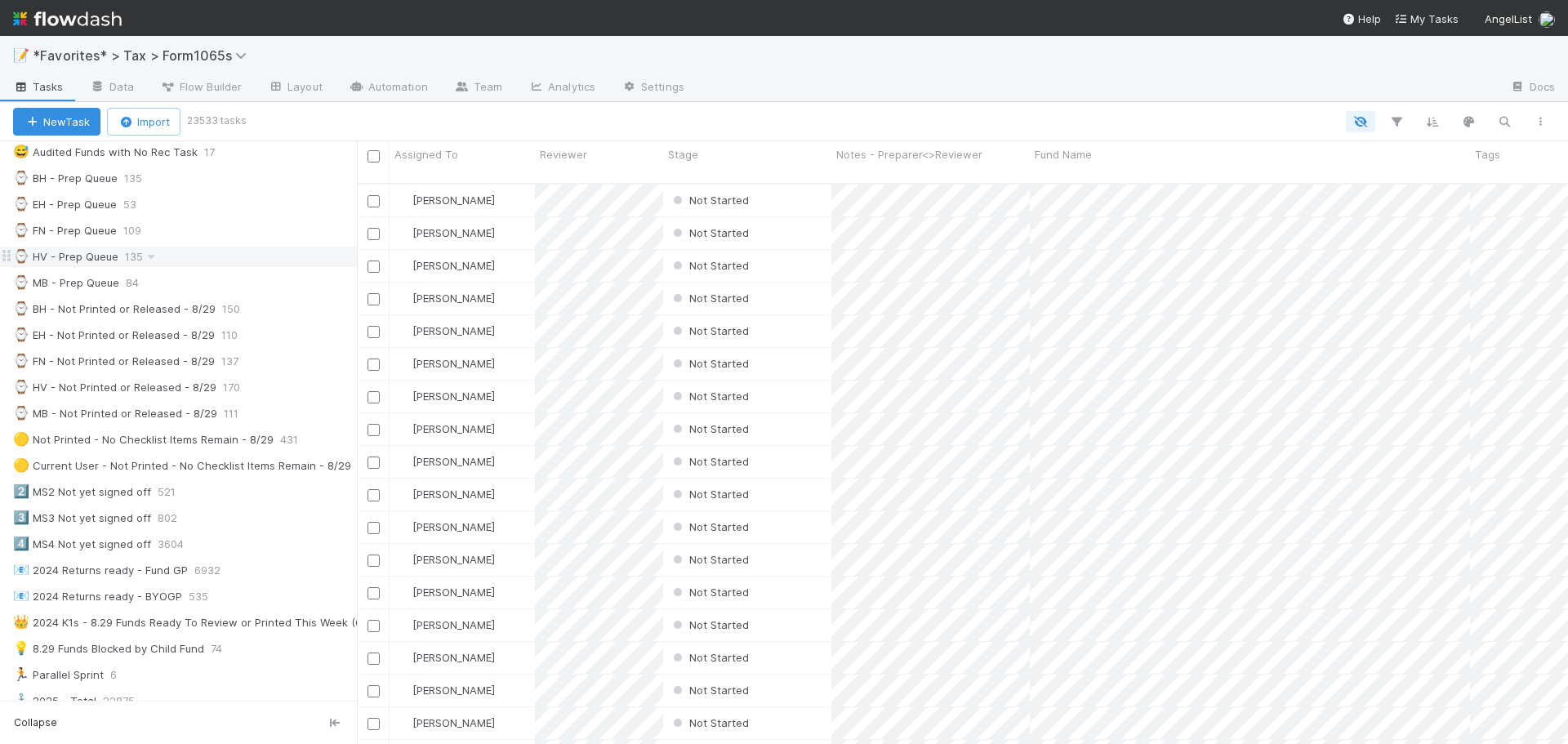
scroll to position [408, 0]
click at [198, 438] on div "🟡 Not Printed - No Checklist Items Remain - 8/29" at bounding box center [143, 437] width 260 height 20
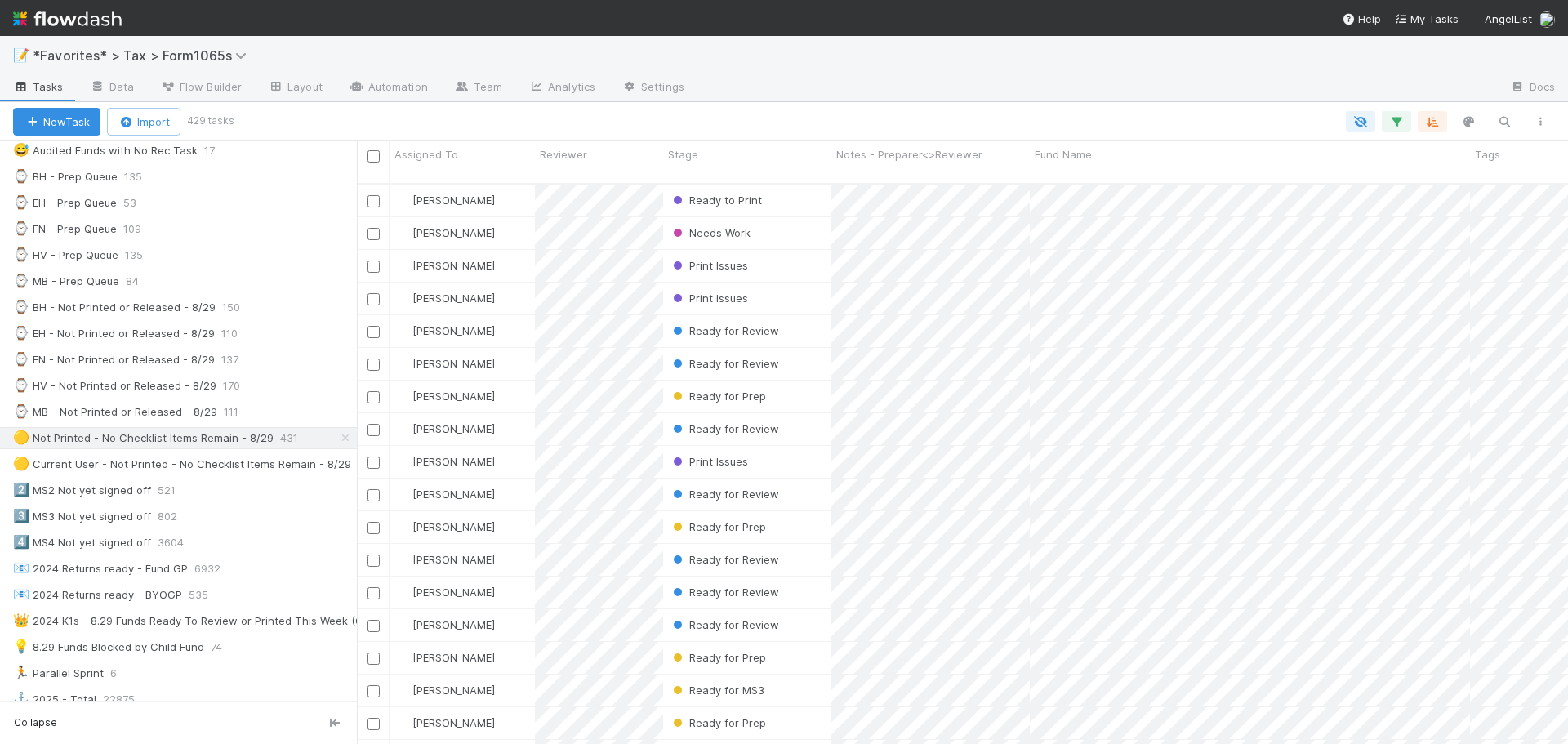
click at [1048, 116] on div at bounding box center [894, 122] width 1327 height 21
click at [1040, 109] on div "New Task Import 429 tasks" at bounding box center [784, 121] width 1568 height 40
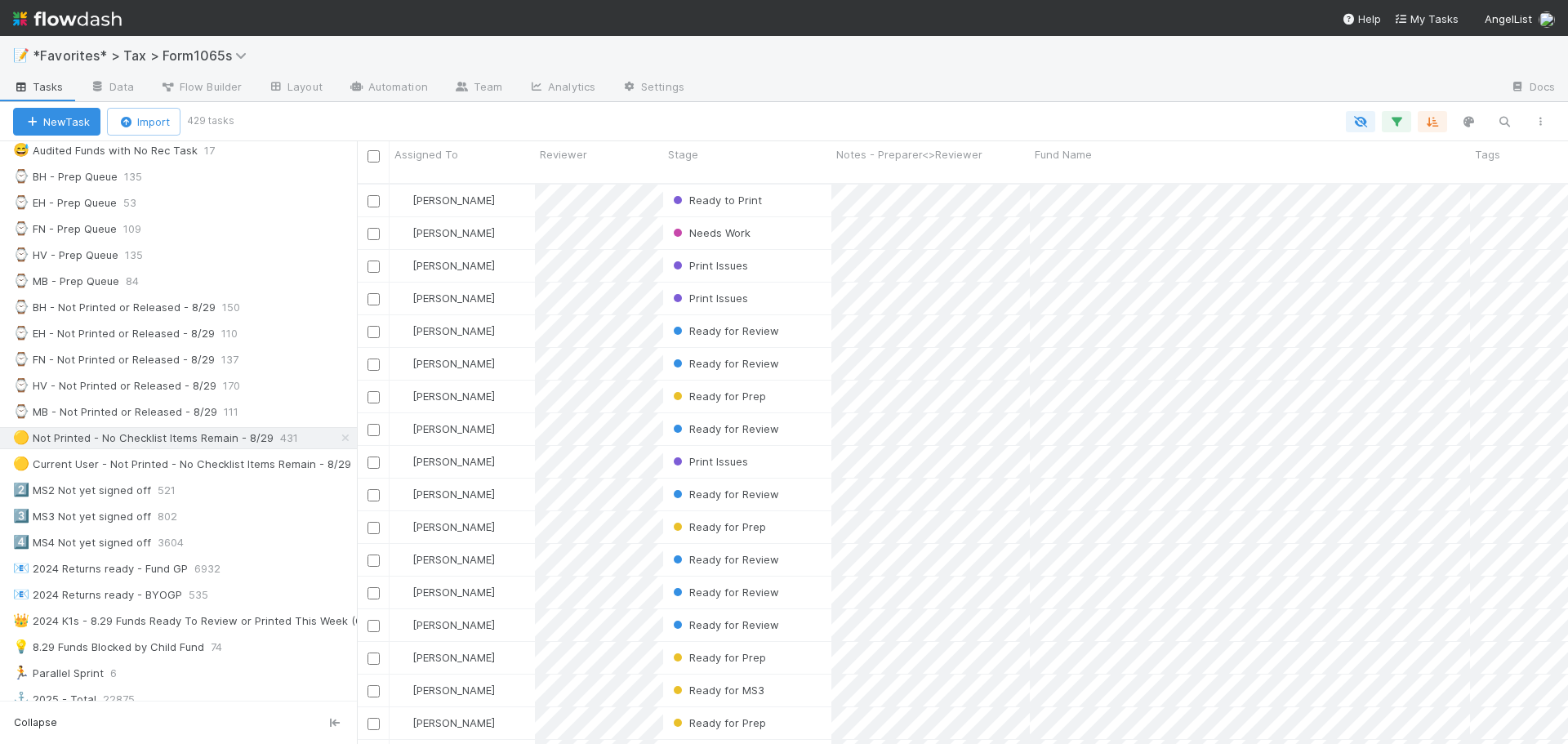
click at [1040, 109] on div "New Task Import 429 tasks" at bounding box center [784, 121] width 1568 height 40
click at [1034, 105] on div "New Task Import 429 tasks" at bounding box center [784, 121] width 1568 height 40
click at [1031, 102] on div "New Task Import 429 tasks" at bounding box center [784, 121] width 1568 height 40
